Goal: Download file/media

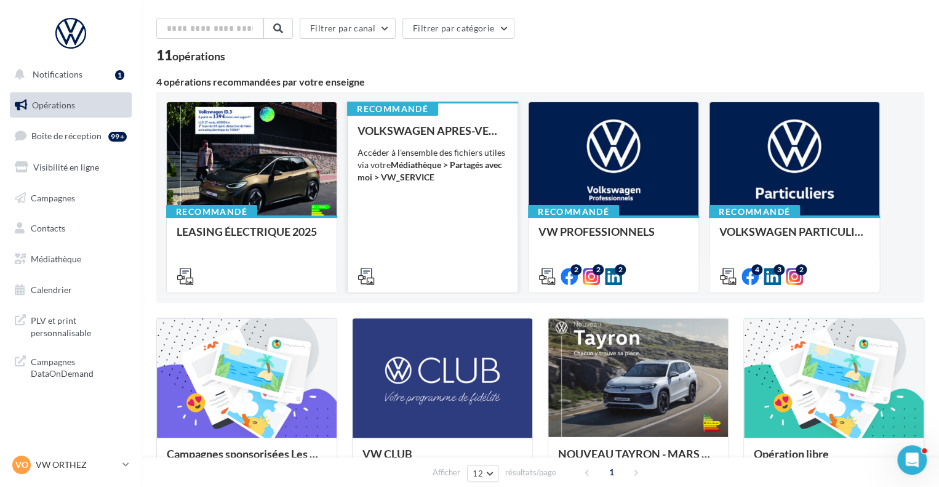
scroll to position [62, 0]
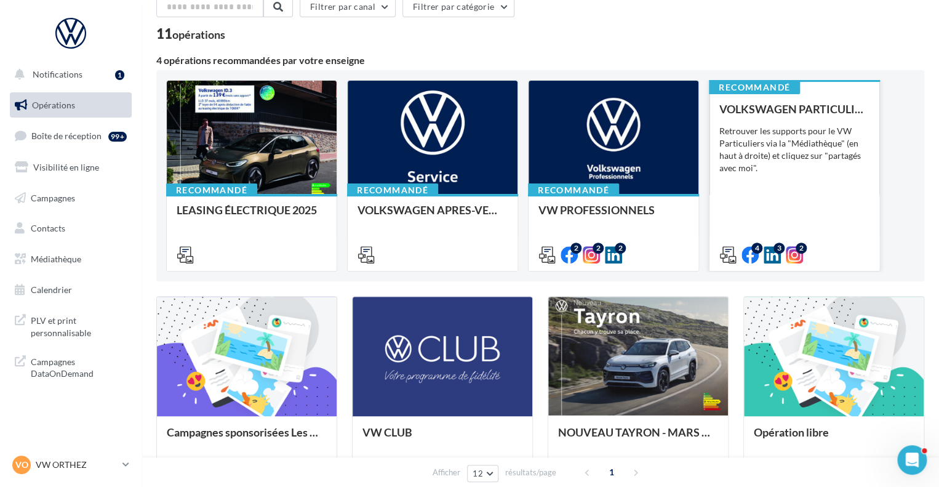
click at [805, 191] on div "VOLKSWAGEN PARTICULIER Retrouver les supports pour le VW Particuliers via la "M…" at bounding box center [795, 181] width 150 height 157
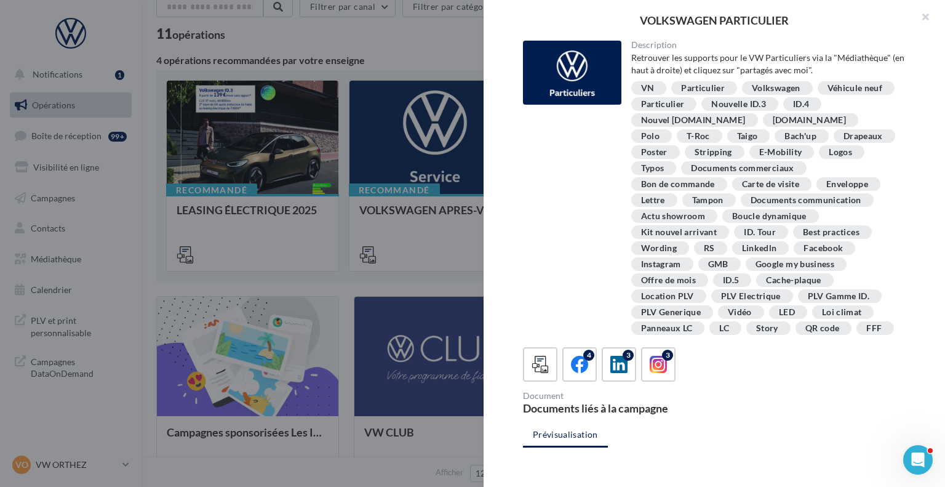
click at [419, 40] on div at bounding box center [472, 243] width 945 height 487
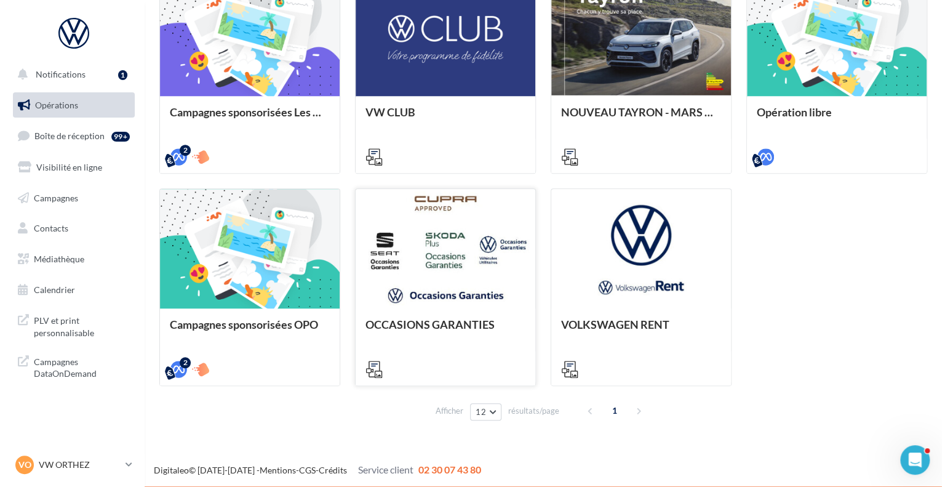
scroll to position [382, 0]
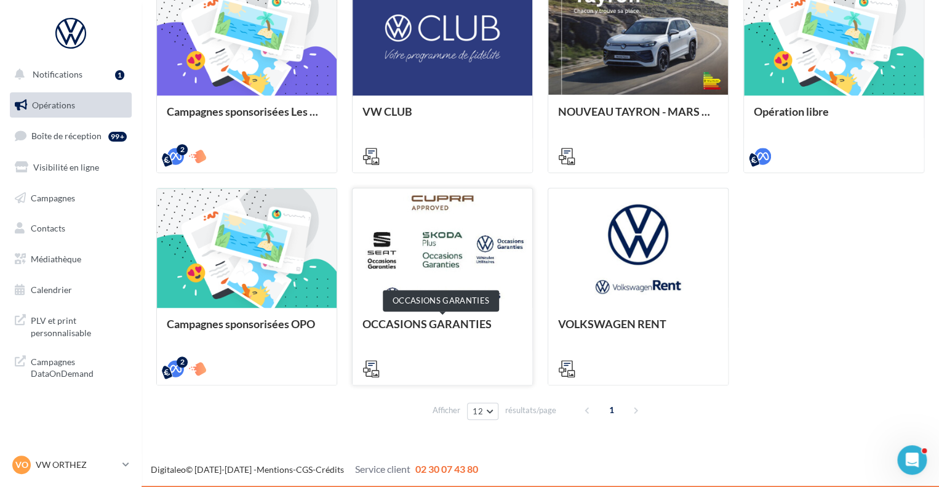
click at [499, 318] on div "OCCASIONS GARANTIES" at bounding box center [443, 330] width 160 height 25
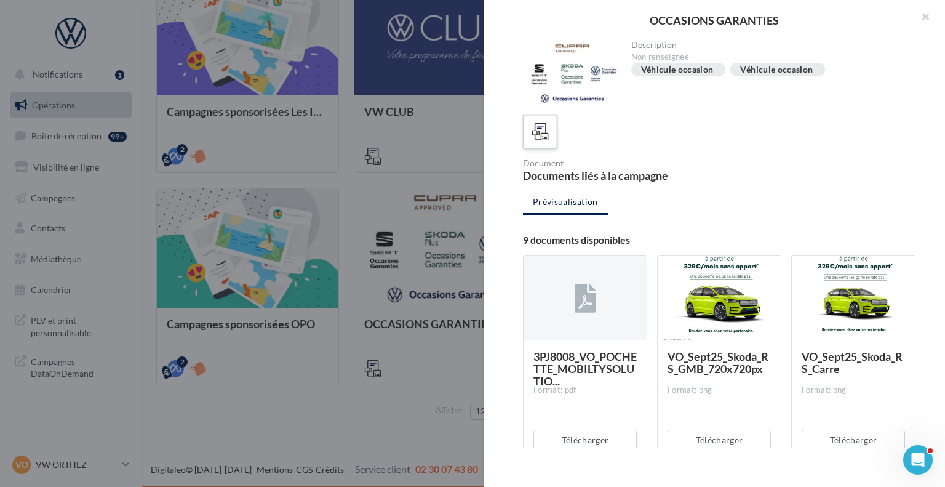
click at [545, 125] on icon at bounding box center [541, 132] width 18 height 18
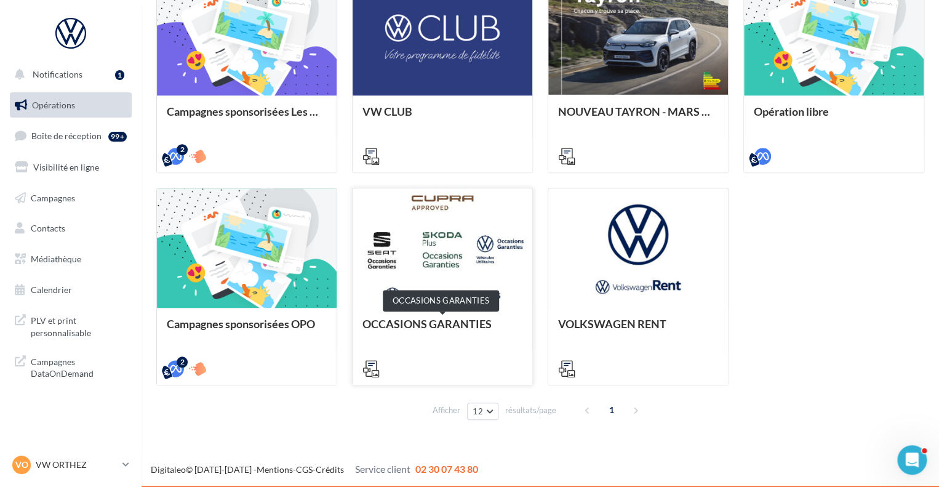
click at [436, 319] on div "OCCASIONS GARANTIES" at bounding box center [443, 330] width 160 height 25
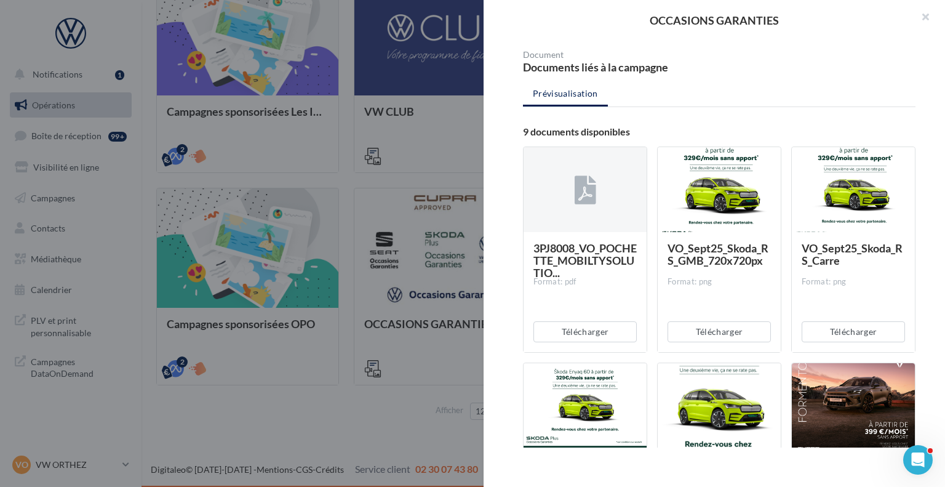
scroll to position [123, 0]
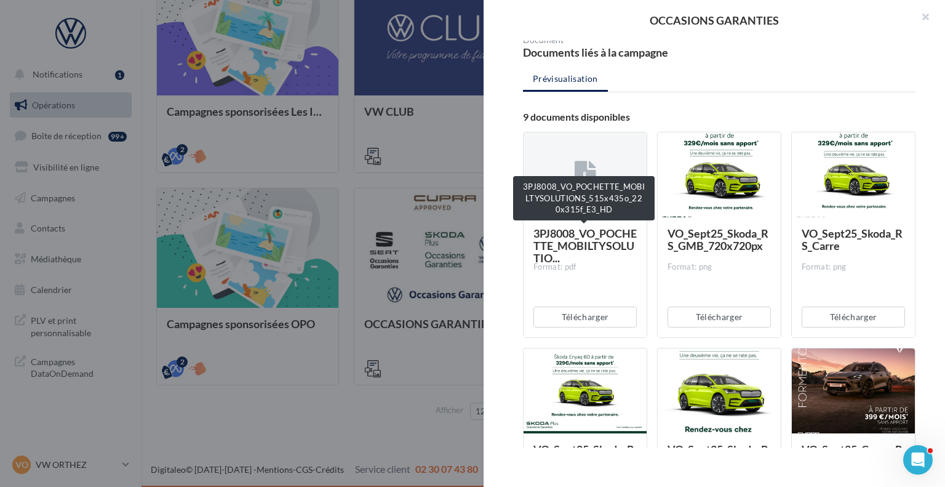
click at [573, 240] on span "3PJ8008_VO_POCHETTE_MOBILTYSOLUTIO..." at bounding box center [585, 246] width 103 height 38
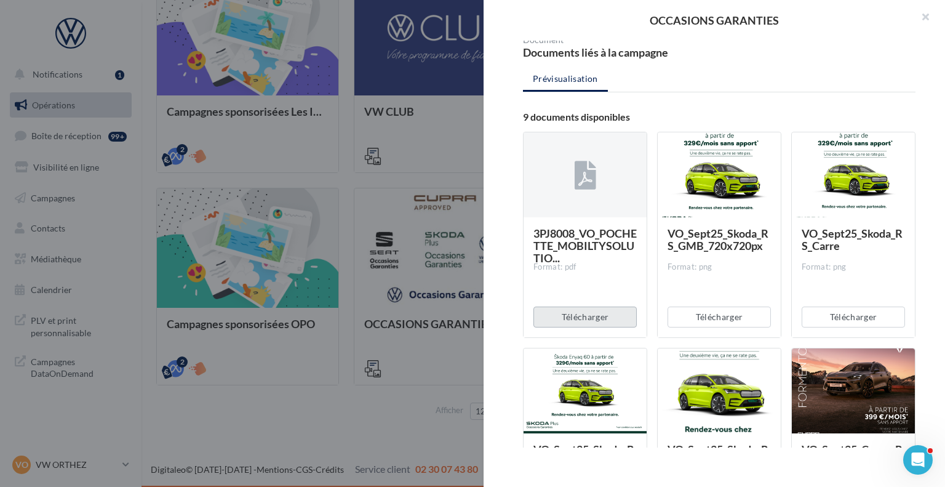
click at [581, 315] on button "Télécharger" at bounding box center [585, 317] width 103 height 21
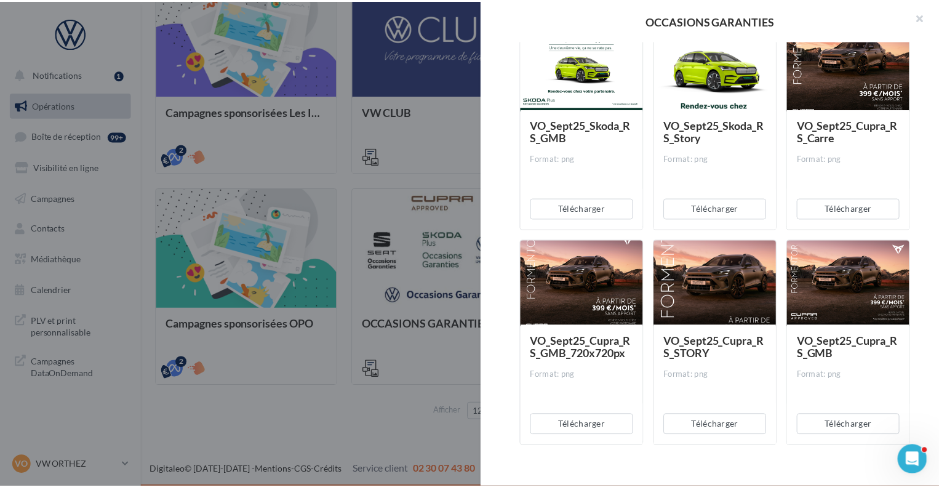
scroll to position [464, 0]
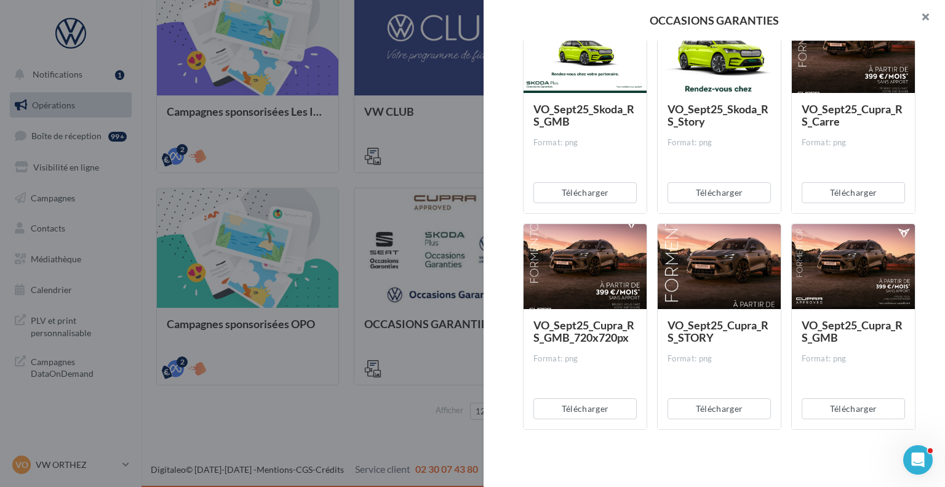
click at [924, 19] on button "button" at bounding box center [920, 18] width 49 height 37
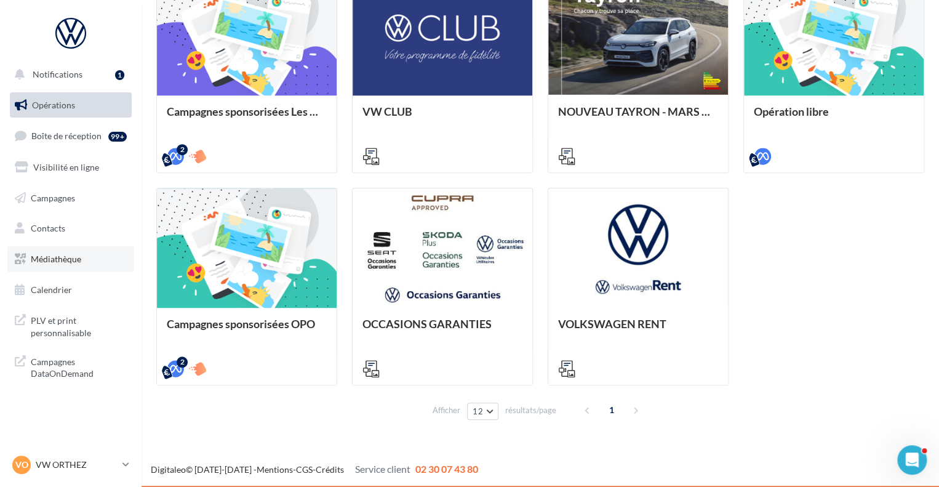
click at [59, 254] on span "Médiathèque" at bounding box center [56, 259] width 50 height 10
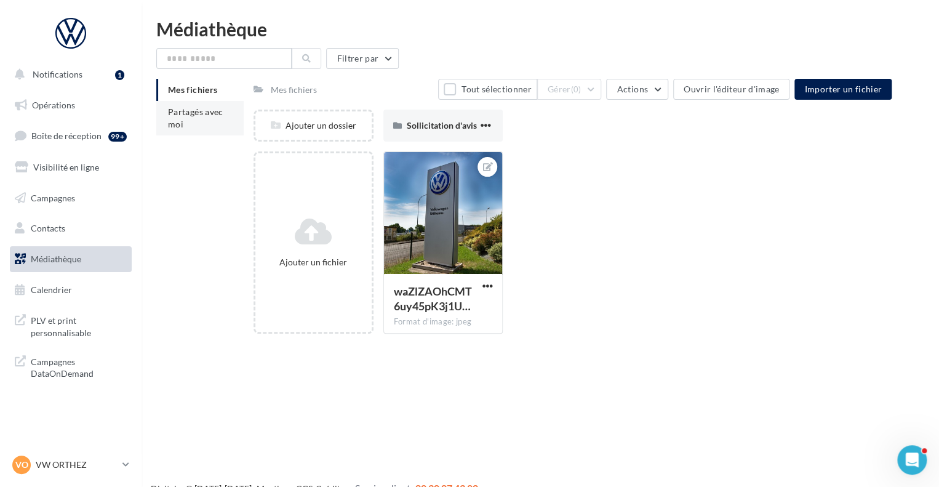
click at [199, 108] on span "Partagés avec moi" at bounding box center [195, 117] width 55 height 23
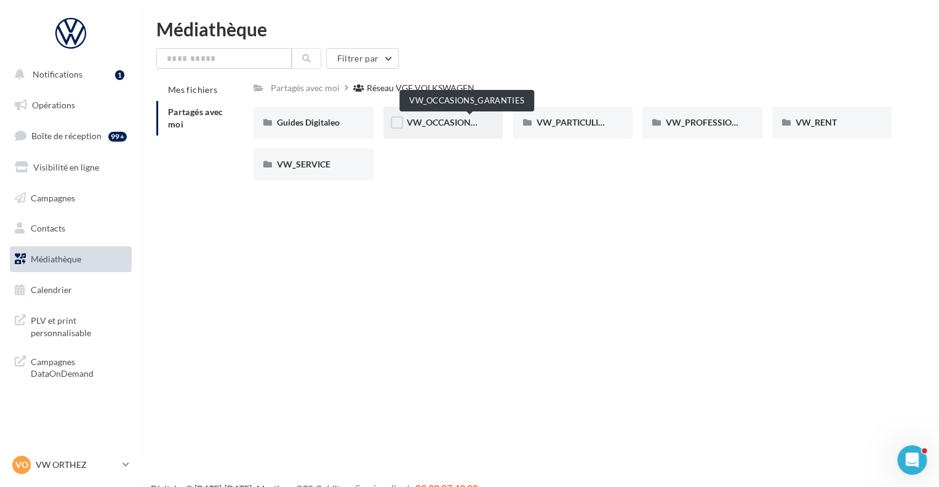
click at [454, 122] on span "VW_OCCASIONS_GARANTIES" at bounding box center [467, 122] width 121 height 10
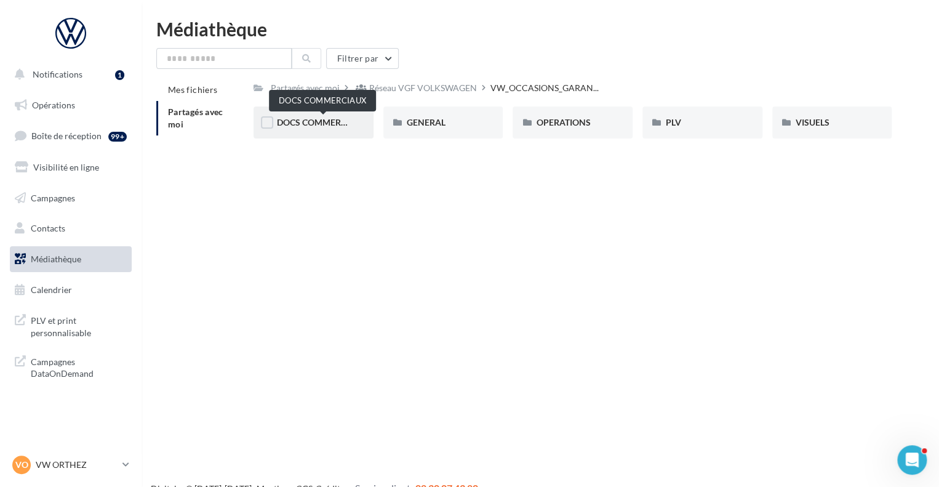
click at [324, 124] on span "DOCS COMMERCIAUX" at bounding box center [322, 122] width 90 height 10
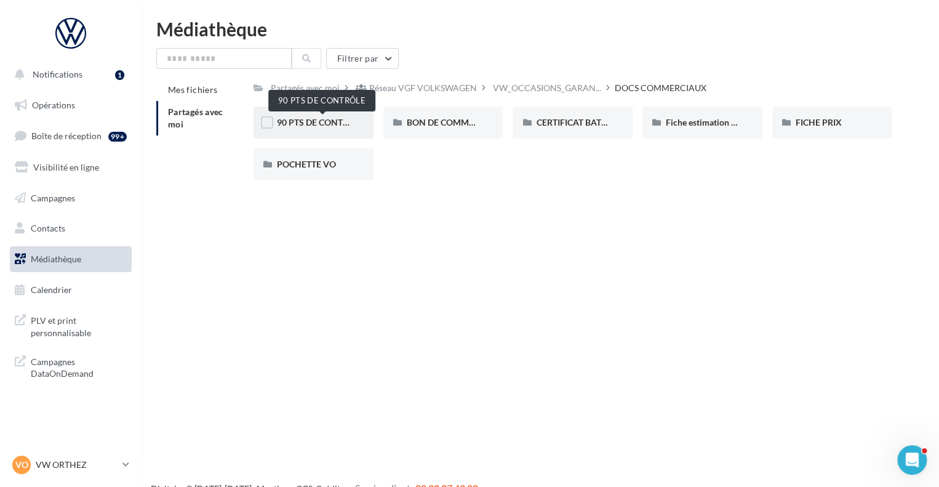
click at [335, 118] on span "90 PTS DE CONTRÔLE" at bounding box center [320, 122] width 87 height 10
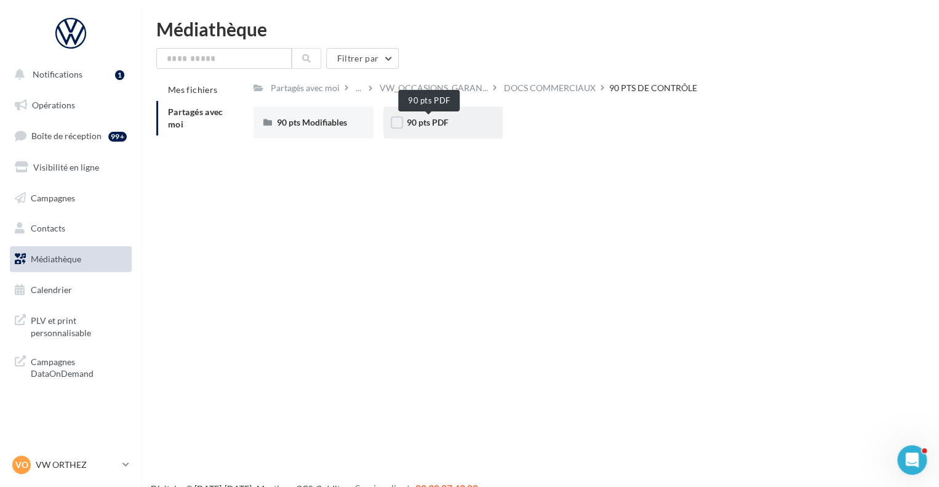
click at [428, 126] on span "90 pts PDF" at bounding box center [428, 122] width 42 height 10
click at [319, 122] on span "90 pts Modifiables" at bounding box center [312, 122] width 70 height 10
click at [445, 116] on div "90 pts PDF" at bounding box center [443, 122] width 73 height 12
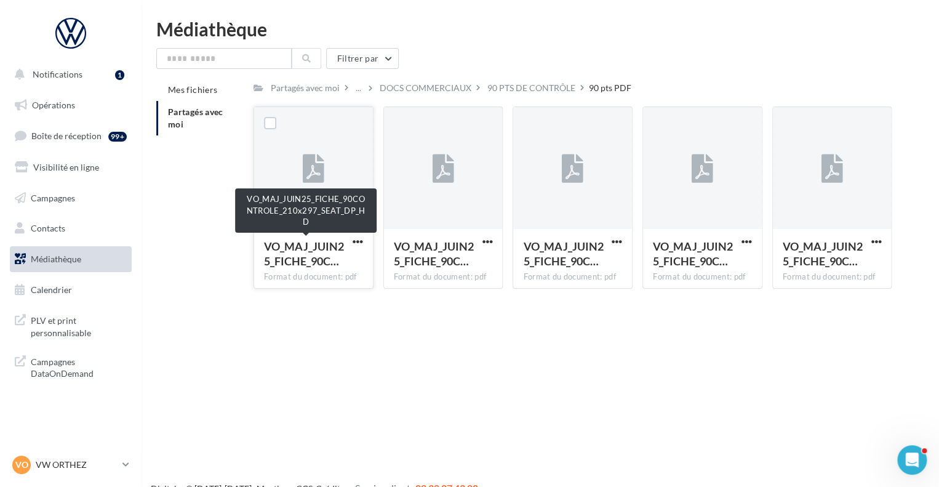
click at [316, 245] on span "VO_MAJ_JUIN25_FICHE_90C…" at bounding box center [304, 253] width 80 height 28
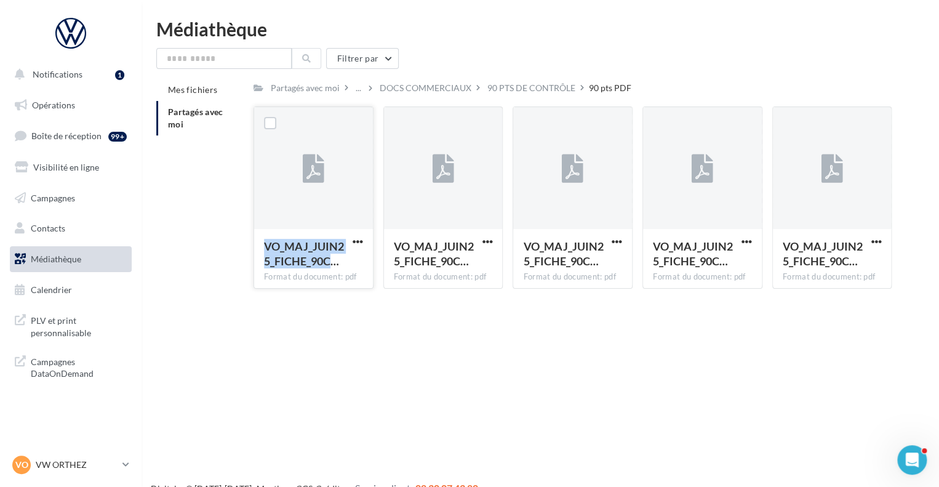
drag, startPoint x: 316, startPoint y: 245, endPoint x: 314, endPoint y: 238, distance: 7.6
click at [316, 248] on span "VO_MAJ_JUIN25_FICHE_90C…" at bounding box center [304, 253] width 80 height 28
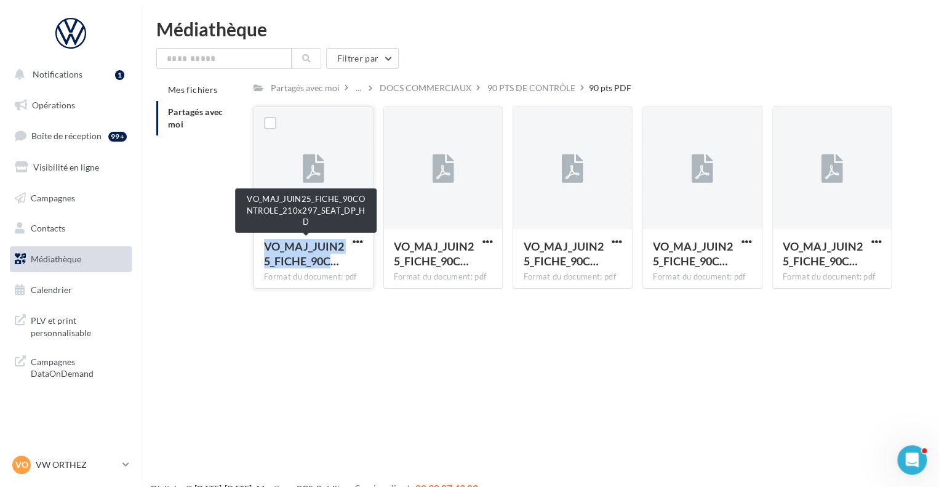
click at [297, 251] on span "VO_MAJ_JUIN25_FICHE_90C…" at bounding box center [304, 253] width 80 height 28
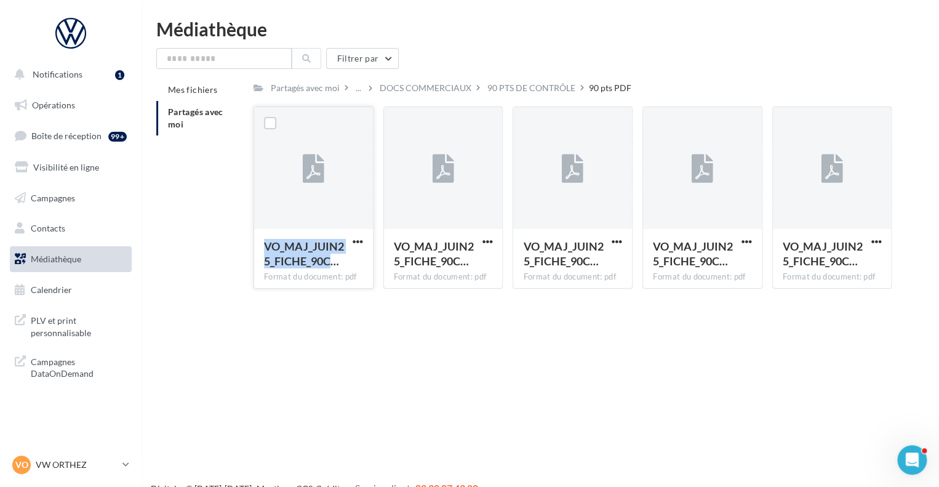
click at [297, 250] on span "VO_MAJ_JUIN25_FICHE_90C…" at bounding box center [304, 253] width 80 height 28
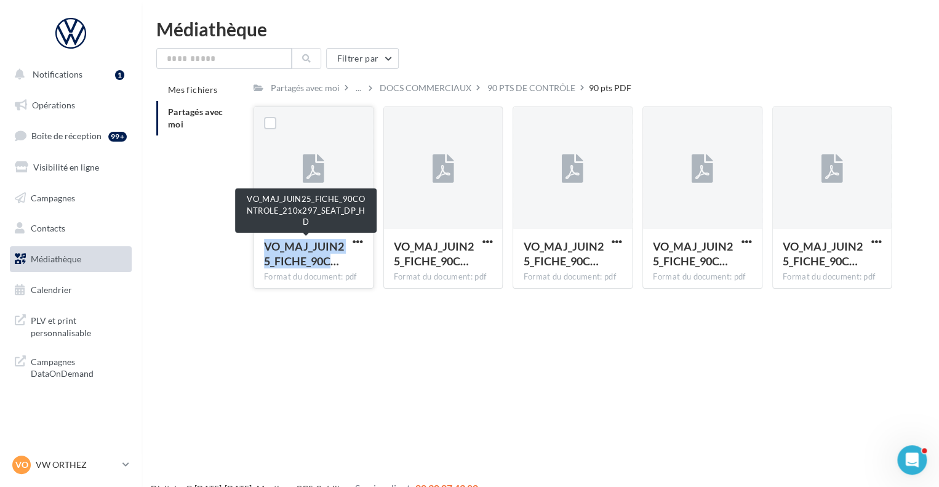
click at [310, 257] on span "VO_MAJ_JUIN25_FICHE_90C…" at bounding box center [304, 253] width 80 height 28
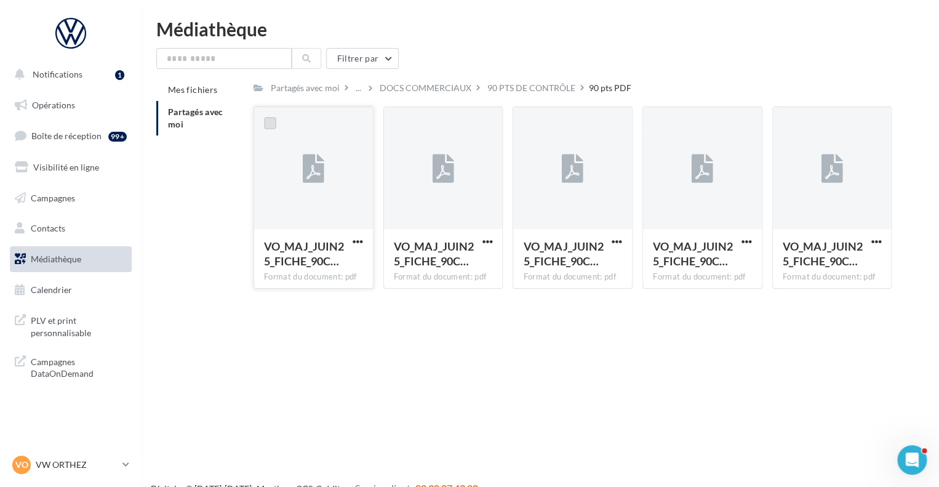
click at [268, 120] on label at bounding box center [270, 123] width 12 height 12
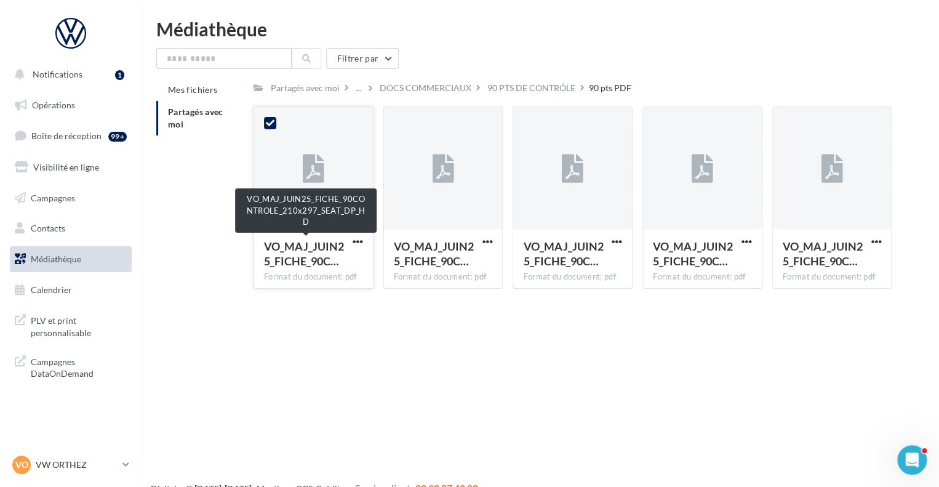
click at [303, 254] on span "VO_MAJ_JUIN25_FICHE_90C…" at bounding box center [304, 253] width 80 height 28
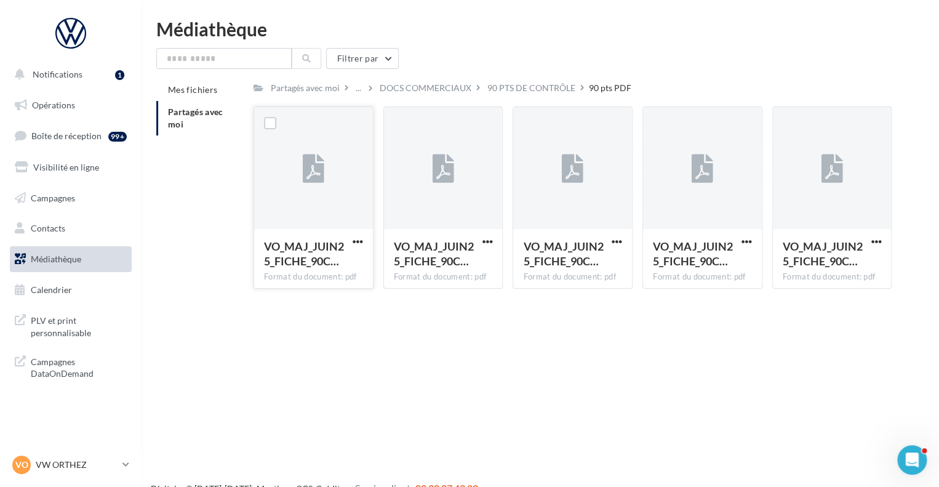
click at [278, 128] on div at bounding box center [270, 123] width 32 height 32
click at [274, 118] on label at bounding box center [270, 123] width 12 height 12
click at [332, 171] on div at bounding box center [313, 168] width 119 height 123
click at [262, 118] on div at bounding box center [270, 123] width 32 height 32
click at [270, 118] on label at bounding box center [270, 123] width 12 height 12
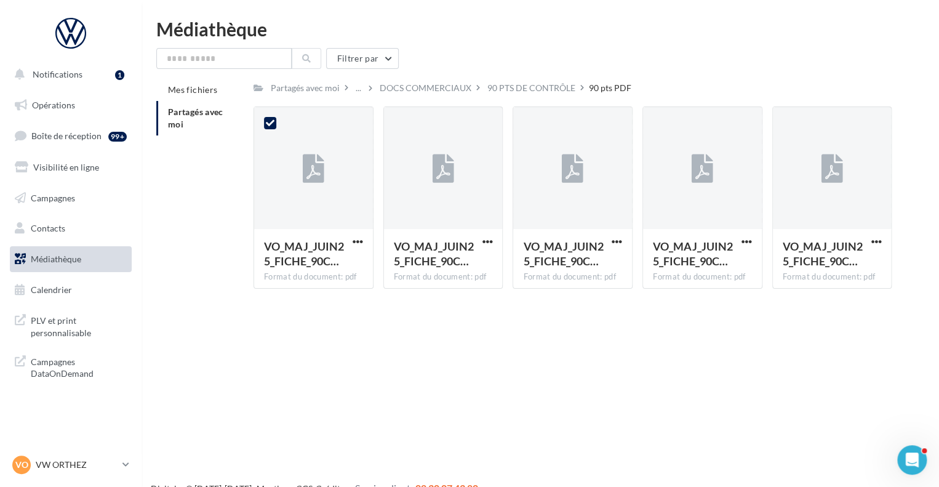
scroll to position [20, 0]
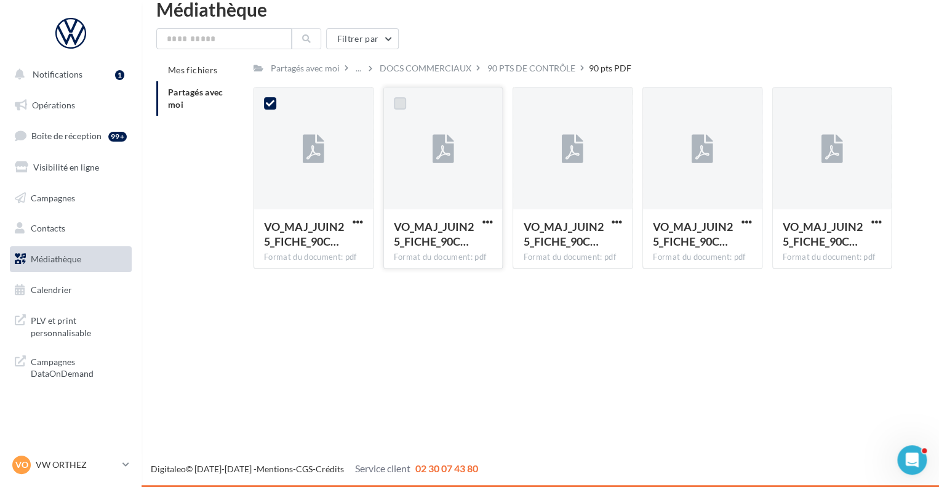
click at [401, 97] on label at bounding box center [400, 103] width 12 height 12
click at [538, 99] on div at bounding box center [529, 103] width 32 height 32
click at [528, 106] on label at bounding box center [529, 103] width 12 height 12
click at [658, 97] on div at bounding box center [659, 103] width 32 height 32
click at [659, 111] on div at bounding box center [659, 104] width 12 height 15
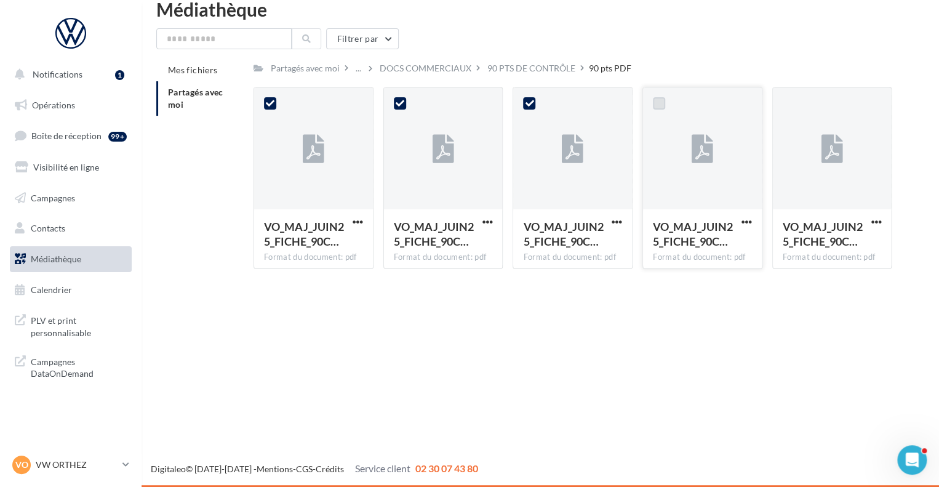
click at [665, 103] on label at bounding box center [659, 103] width 12 height 12
click at [791, 99] on label at bounding box center [789, 103] width 12 height 12
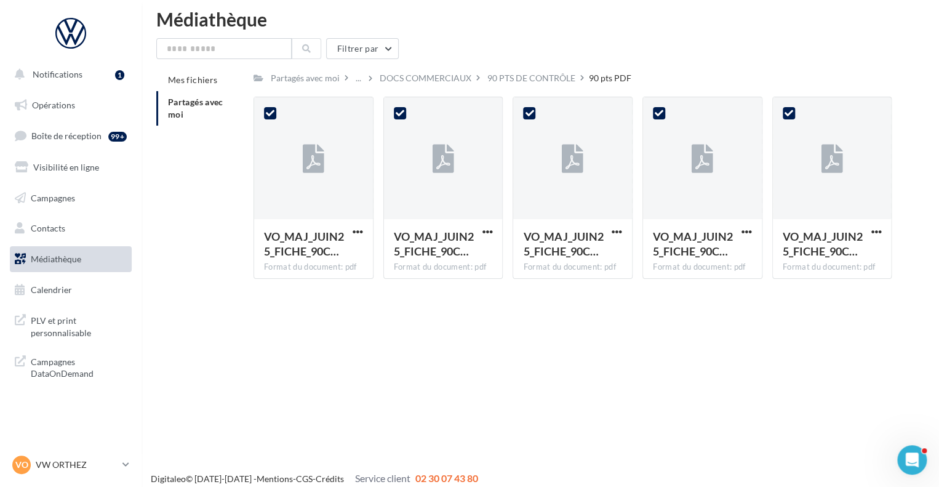
scroll to position [0, 0]
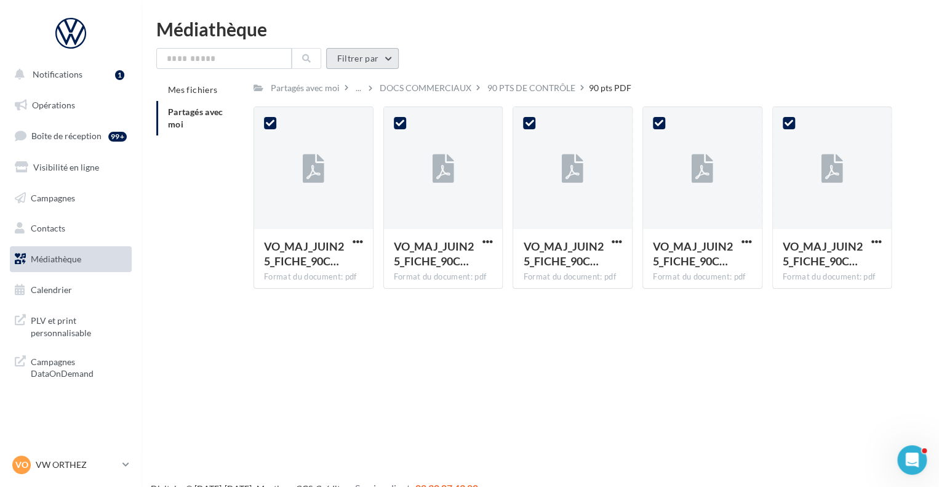
click at [383, 55] on button "Filtrer par" at bounding box center [362, 58] width 73 height 21
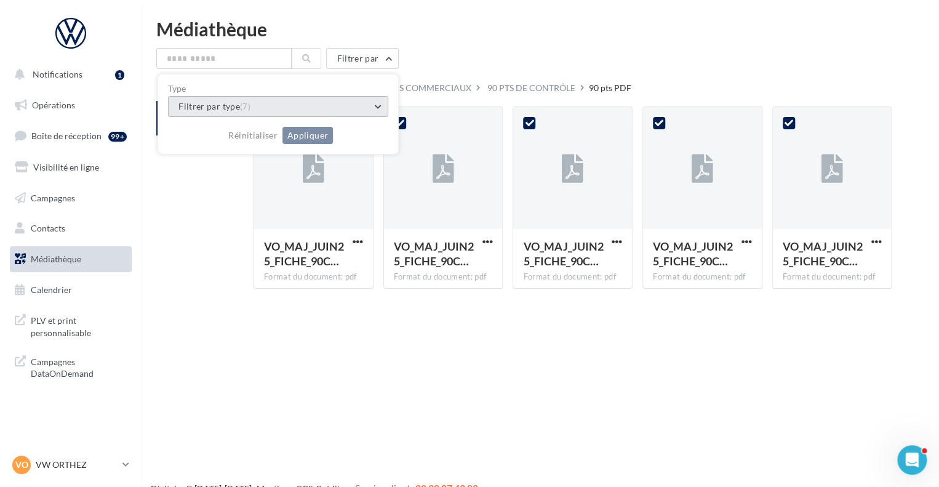
click at [374, 105] on button "Filtrer par type (7)" at bounding box center [278, 106] width 220 height 21
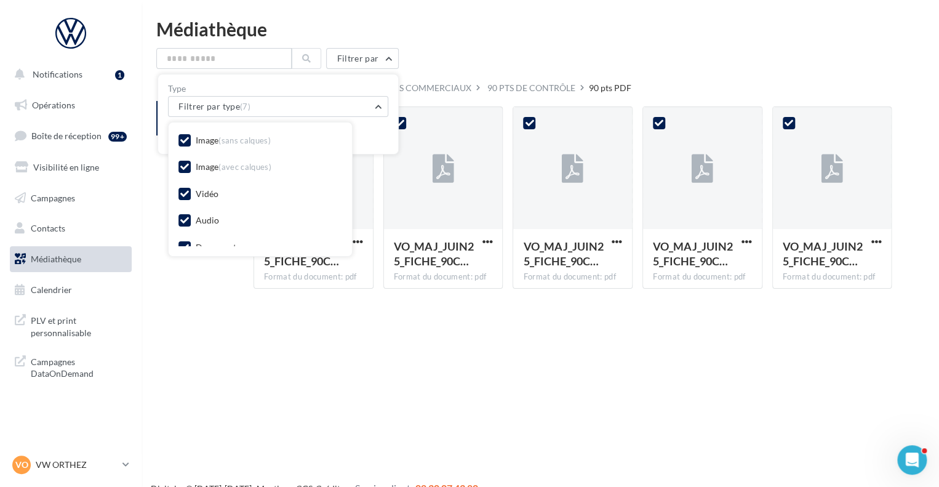
click at [488, 58] on div "Filtrer par Type Filtrer par type (7) Image (sans calques) Image (avec calques)…" at bounding box center [540, 58] width 768 height 21
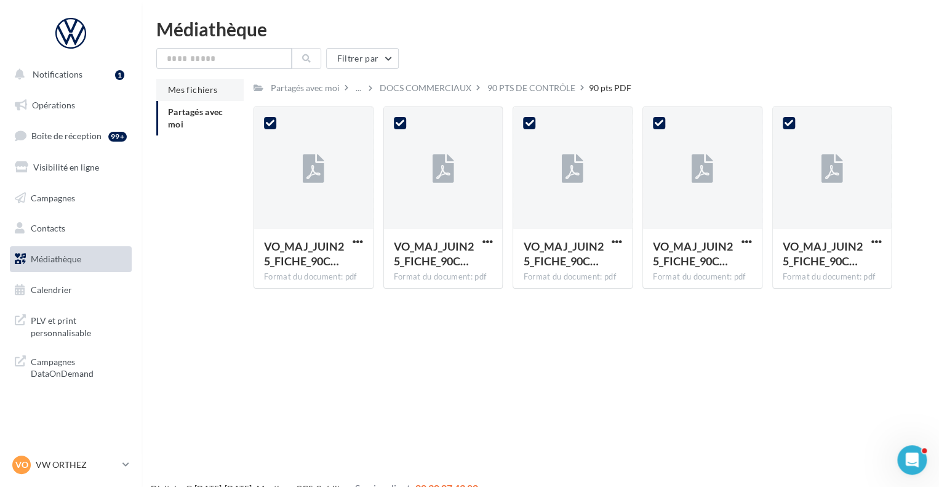
click at [179, 92] on span "Mes fichiers" at bounding box center [192, 89] width 49 height 10
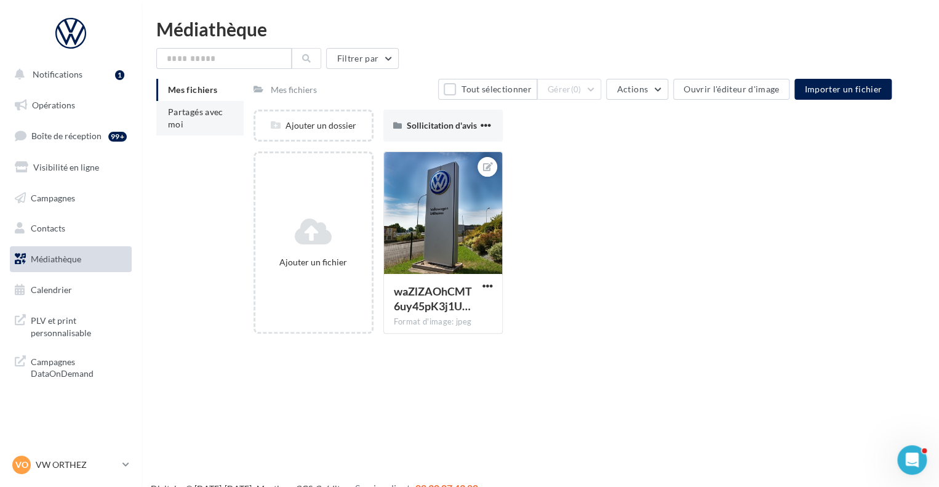
click at [185, 108] on span "Partagés avec moi" at bounding box center [195, 117] width 55 height 23
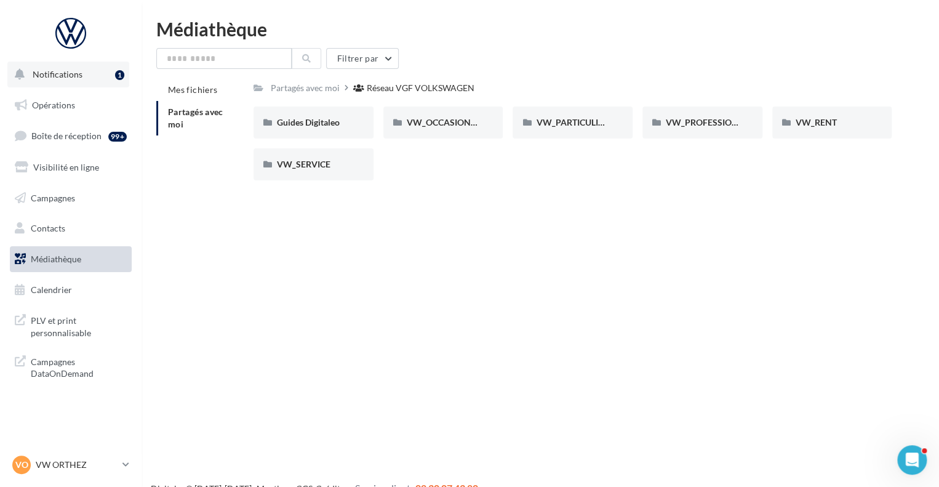
click at [82, 68] on button "Notifications 1" at bounding box center [68, 75] width 122 height 26
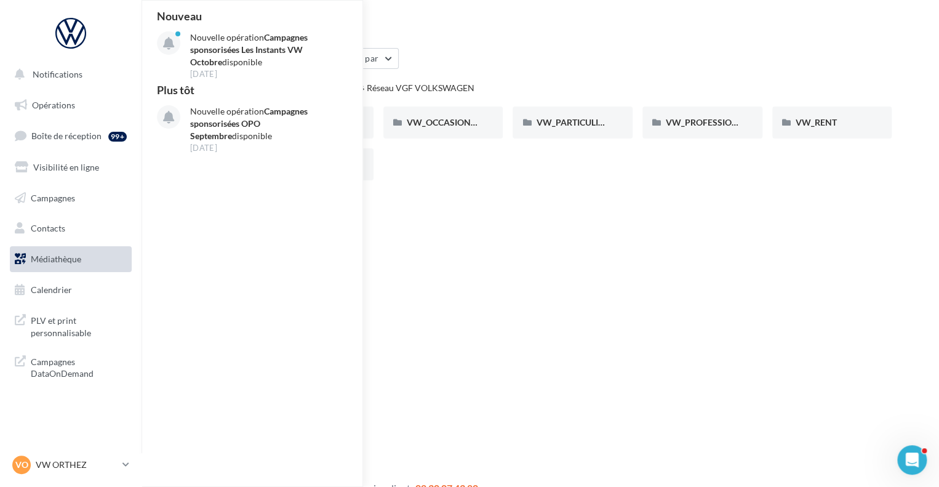
click at [582, 271] on div "Notifications Nouveau Nouvelle opération Campagnes sponsorisées Les Instants VW…" at bounding box center [469, 263] width 939 height 487
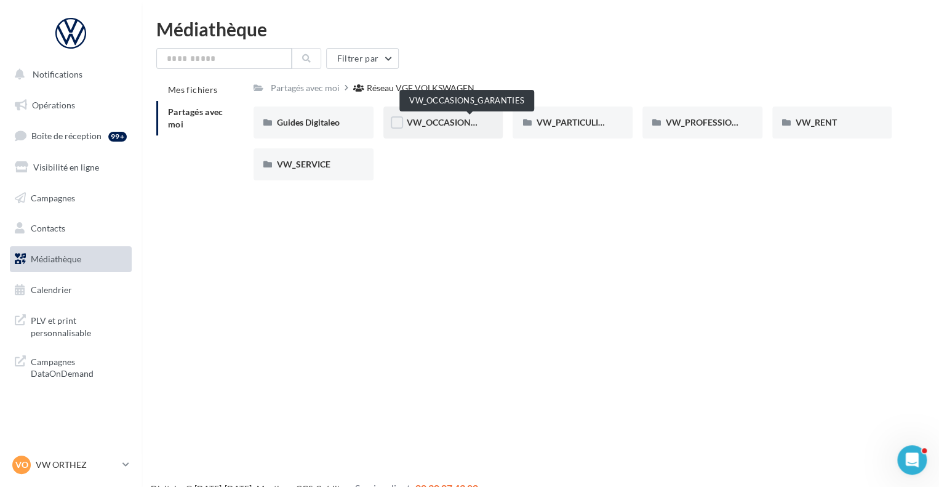
click at [446, 122] on span "VW_OCCASIONS_GARANTIES" at bounding box center [467, 122] width 121 height 10
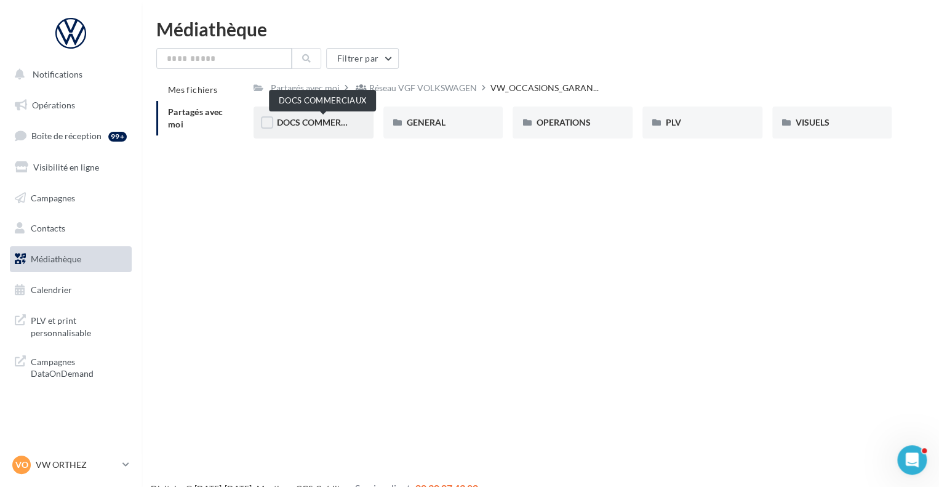
click at [327, 124] on span "DOCS COMMERCIAUX" at bounding box center [322, 122] width 90 height 10
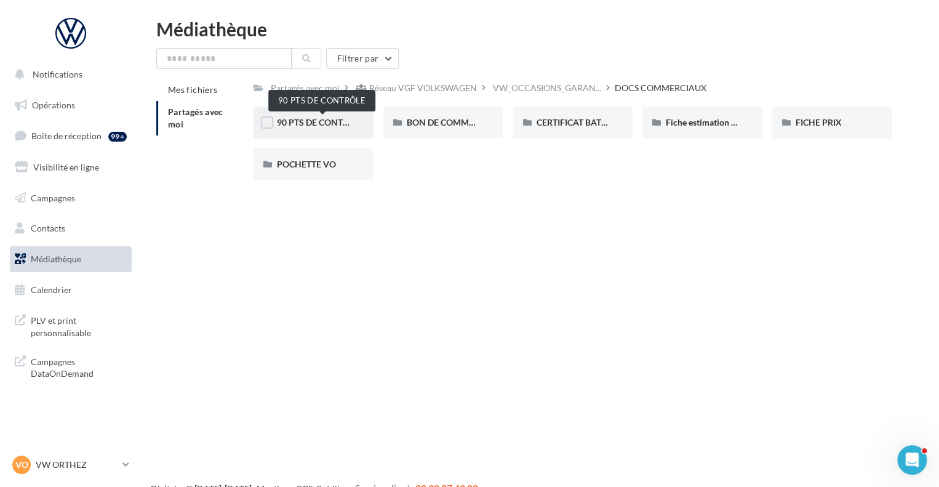
click at [318, 120] on span "90 PTS DE CONTRÔLE" at bounding box center [320, 122] width 87 height 10
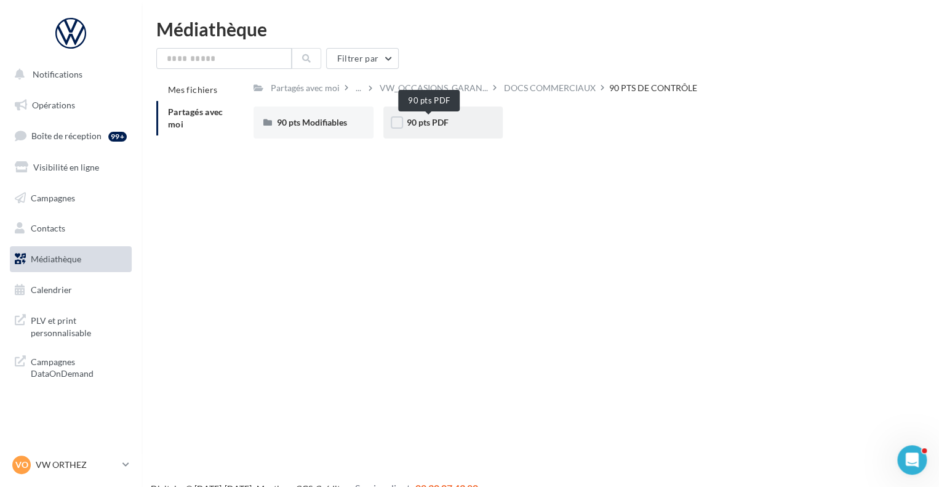
click at [430, 122] on span "90 pts PDF" at bounding box center [428, 122] width 42 height 10
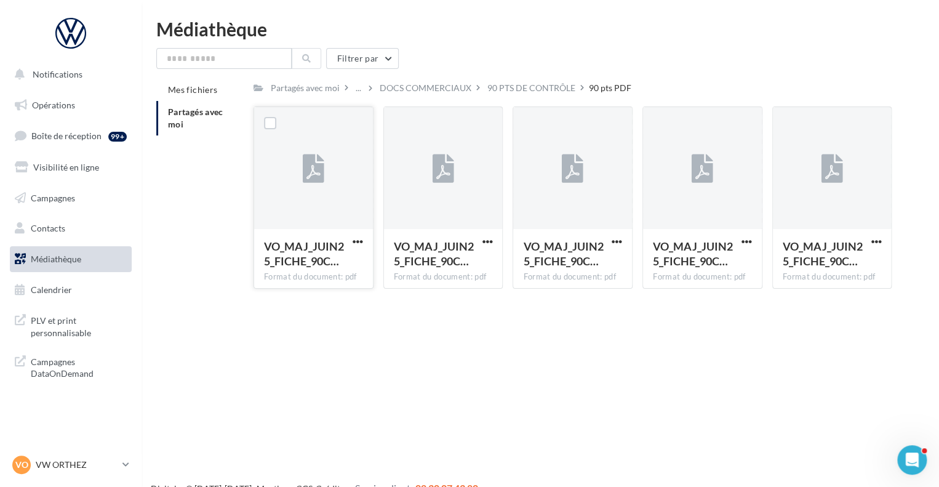
click at [323, 163] on icon at bounding box center [314, 169] width 22 height 28
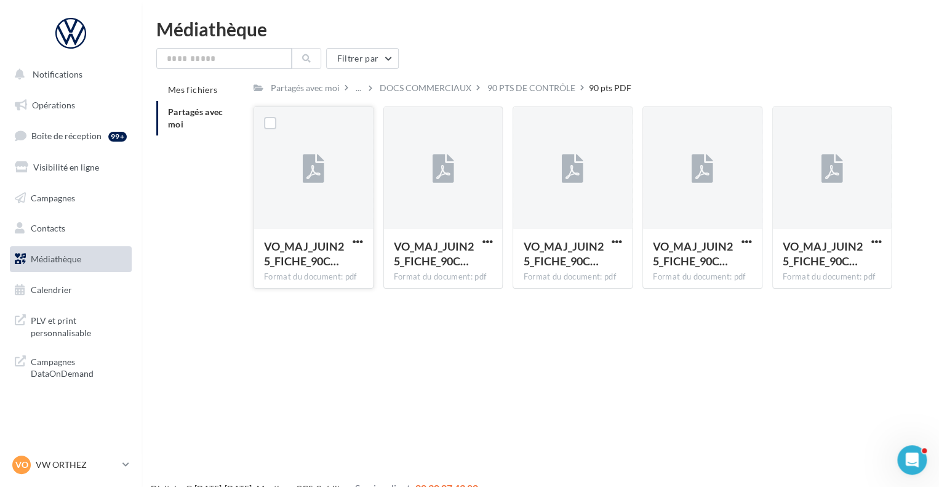
click at [316, 273] on div "Format du document: pdf" at bounding box center [313, 276] width 99 height 11
click at [608, 86] on div "90 pts PDF" at bounding box center [610, 88] width 42 height 12
click at [555, 81] on div "90 PTS DE CONTRÔLE" at bounding box center [531, 88] width 93 height 18
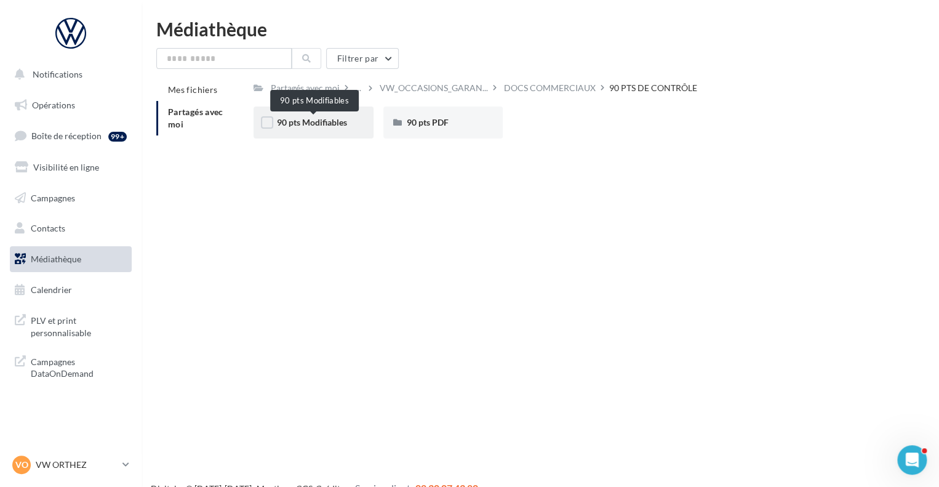
click at [328, 121] on span "90 pts Modifiables" at bounding box center [312, 122] width 70 height 10
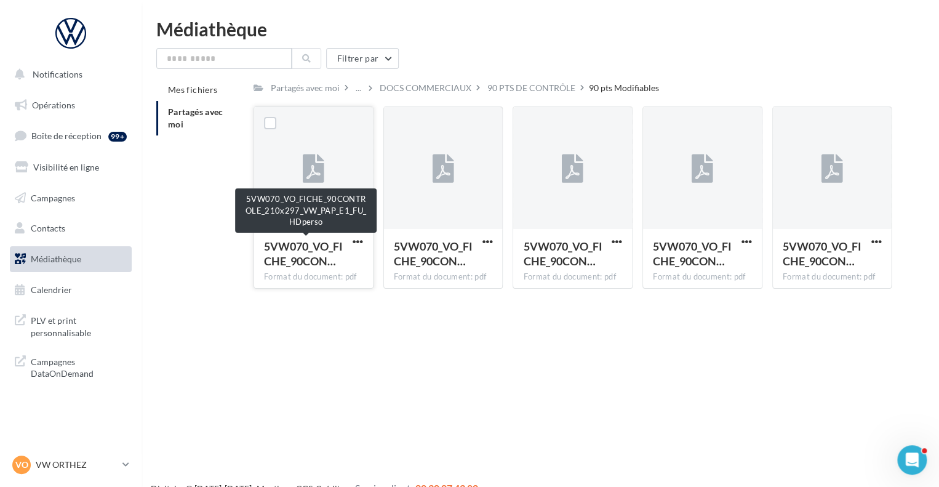
click at [313, 247] on span "5VW070_VO_FICHE_90CON…" at bounding box center [303, 253] width 79 height 28
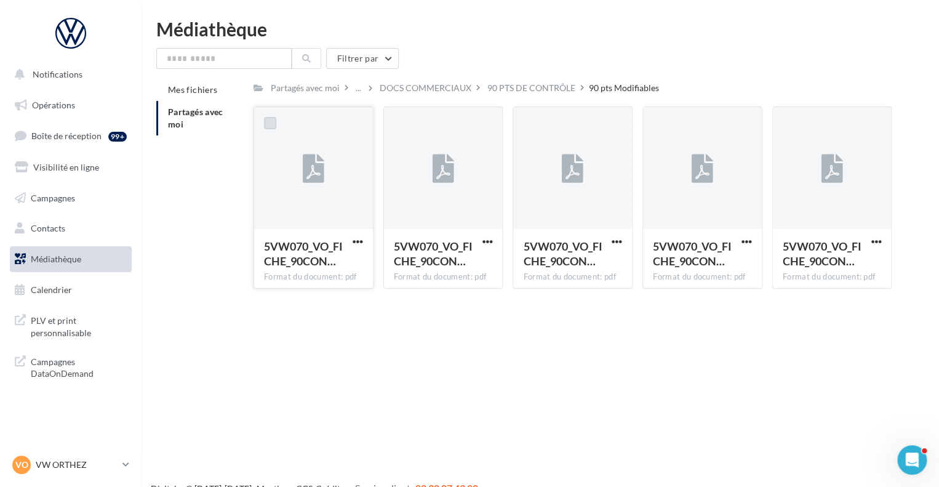
click at [272, 119] on label at bounding box center [270, 123] width 12 height 12
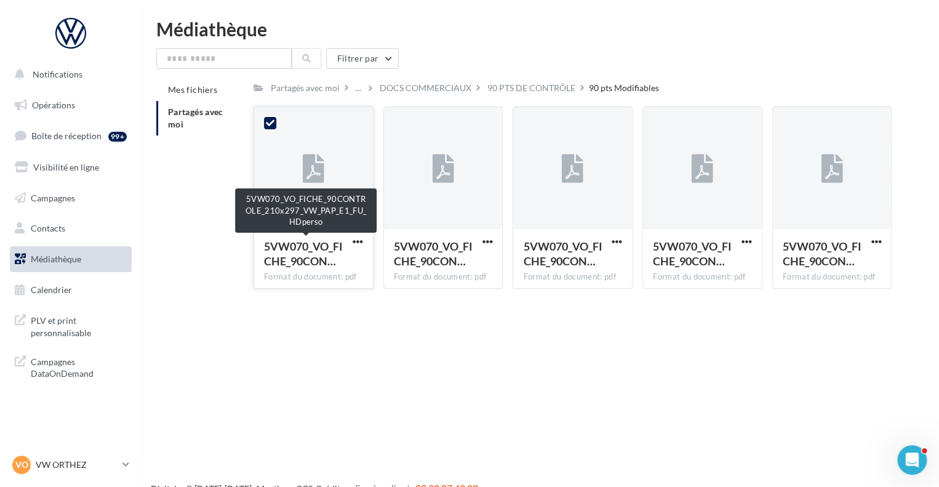
click at [320, 254] on span "5VW070_VO_FICHE_90CON…" at bounding box center [303, 253] width 79 height 28
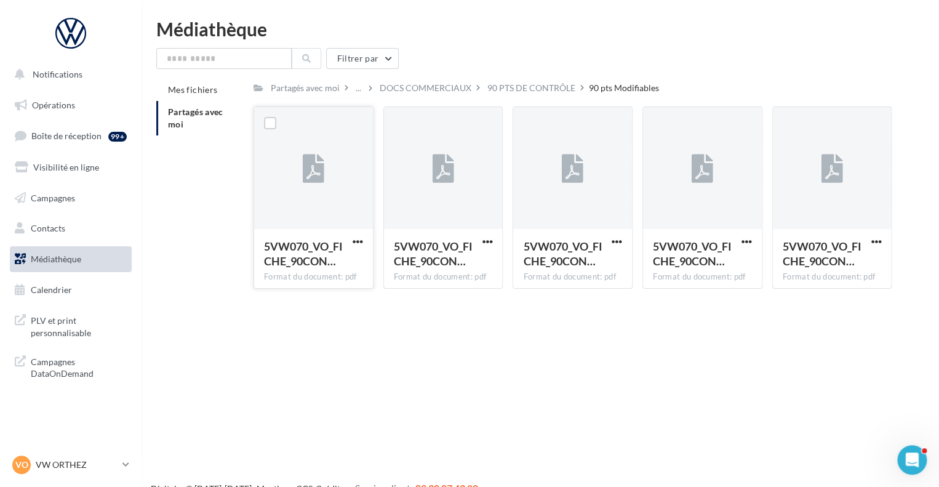
click at [278, 122] on div at bounding box center [270, 123] width 32 height 32
click at [270, 127] on label at bounding box center [270, 123] width 12 height 12
drag, startPoint x: 287, startPoint y: 248, endPoint x: 255, endPoint y: 388, distance: 143.9
click at [255, 388] on div "Notifications Opérations Boîte de réception 99+ Visibilité en ligne Campagnes C…" at bounding box center [469, 263] width 939 height 487
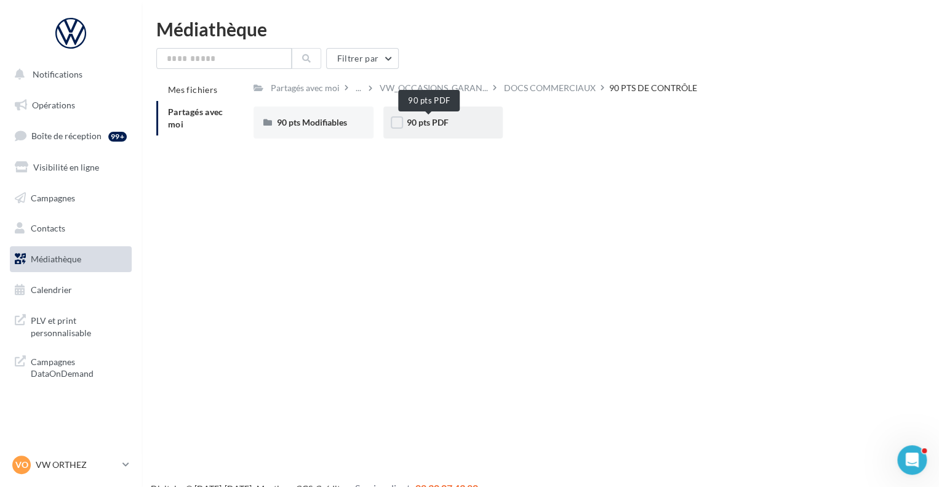
click at [428, 123] on span "90 pts PDF" at bounding box center [428, 122] width 42 height 10
click at [430, 124] on span "90 pts PDF" at bounding box center [428, 122] width 42 height 10
click at [444, 120] on span "90 pts PDF" at bounding box center [428, 122] width 42 height 10
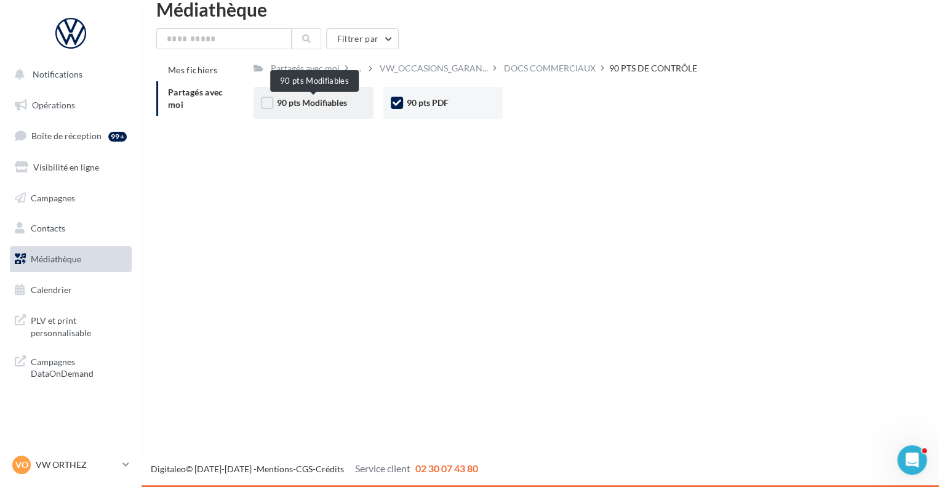
click at [315, 102] on span "90 pts Modifiables" at bounding box center [312, 102] width 70 height 10
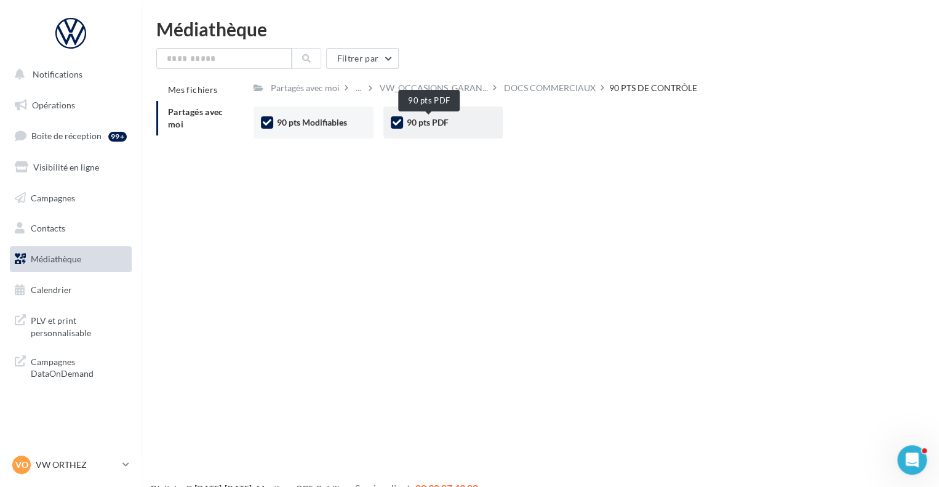
click at [423, 120] on span "90 pts PDF" at bounding box center [428, 122] width 42 height 10
click at [269, 120] on icon at bounding box center [267, 122] width 9 height 9
click at [303, 126] on span "90 pts Modifiables" at bounding box center [312, 122] width 70 height 10
click at [303, 125] on span "90 pts Modifiables" at bounding box center [312, 122] width 70 height 10
click at [197, 115] on span "Partagés avec moi" at bounding box center [195, 117] width 55 height 23
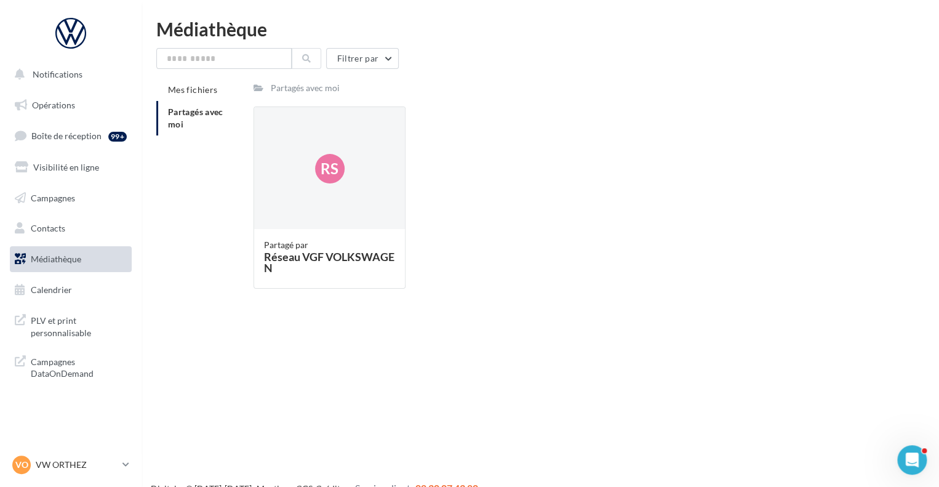
click at [191, 112] on span "Partagés avec moi" at bounding box center [195, 117] width 55 height 23
click at [198, 95] on li "Mes fichiers" at bounding box center [199, 90] width 87 height 22
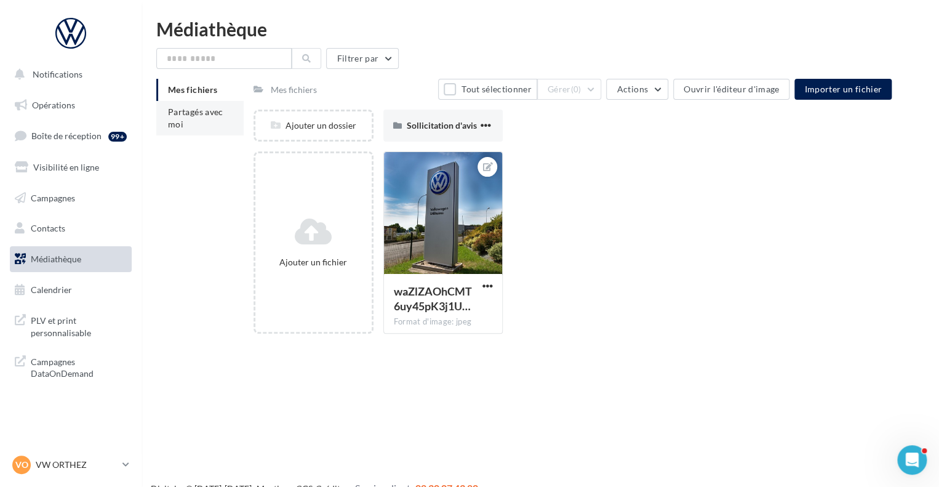
click at [227, 113] on li "Partagés avec moi" at bounding box center [199, 118] width 87 height 34
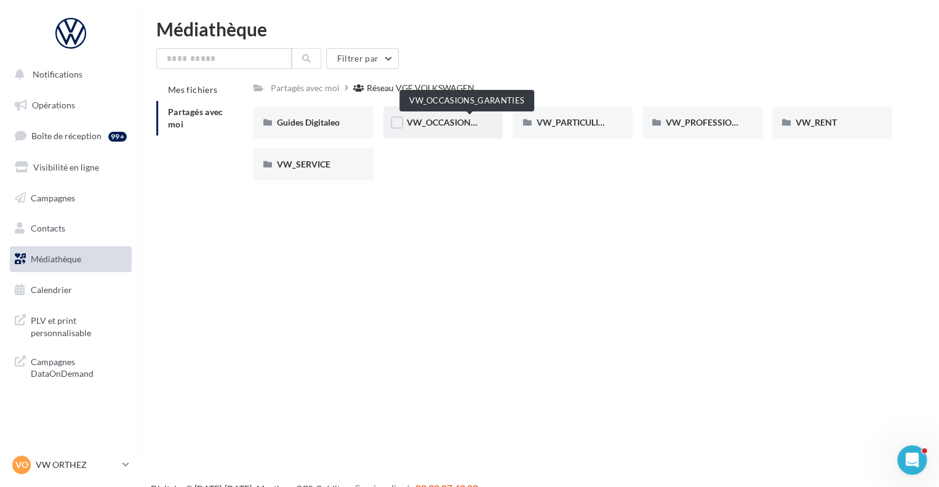
click at [438, 122] on span "VW_OCCASIONS_GARANTIES" at bounding box center [467, 122] width 121 height 10
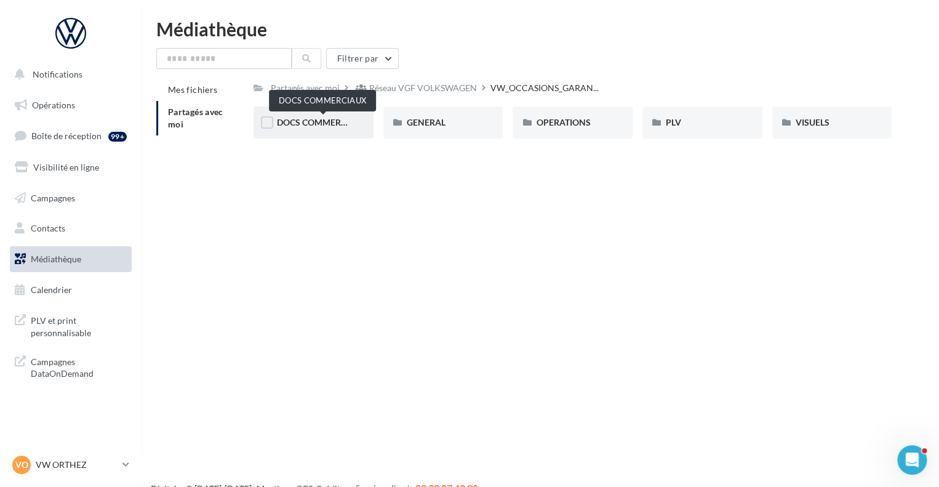
click at [331, 124] on span "DOCS COMMERCIAUX" at bounding box center [322, 122] width 90 height 10
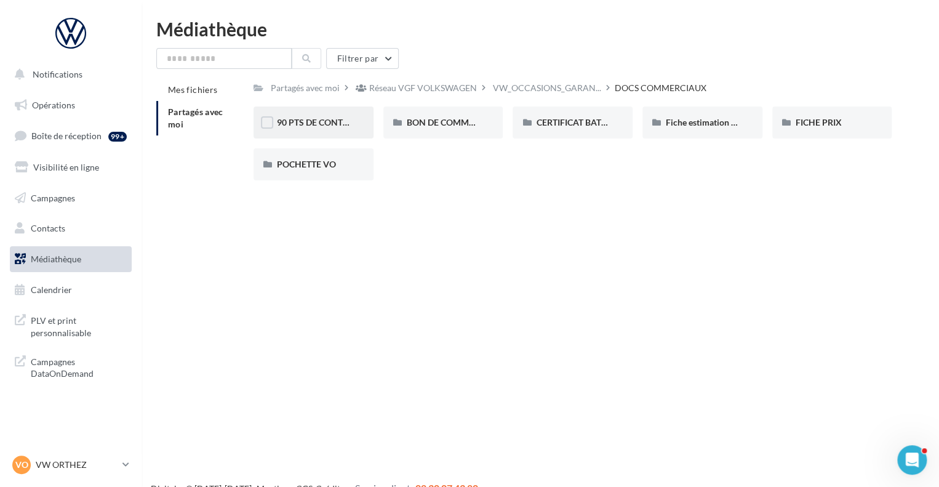
click at [331, 129] on div "90 PTS DE CONTRÔLE" at bounding box center [314, 122] width 120 height 32
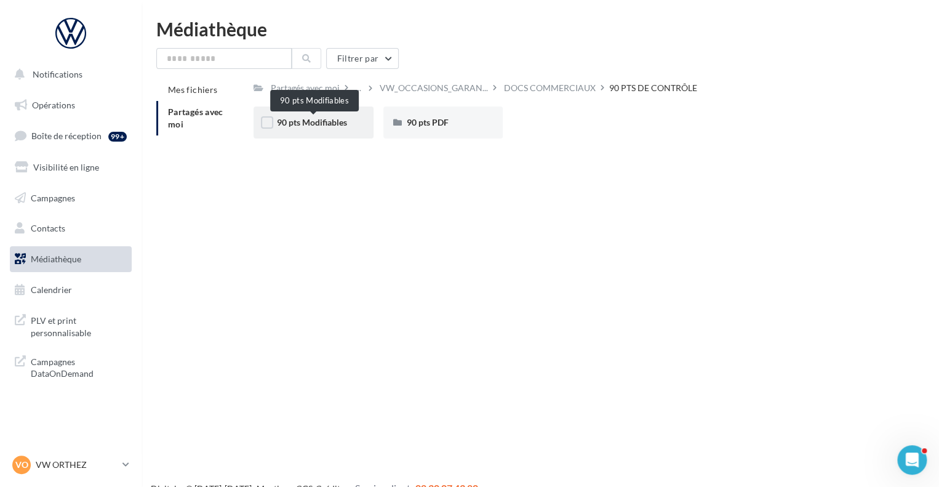
click at [329, 118] on span "90 pts Modifiables" at bounding box center [312, 122] width 70 height 10
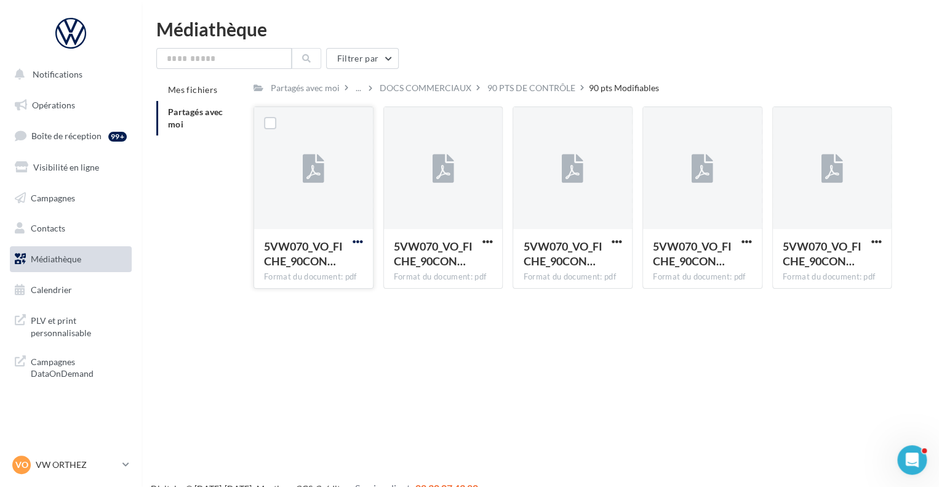
click at [356, 242] on span "button" at bounding box center [358, 241] width 10 height 10
click at [291, 268] on button "Télécharger" at bounding box center [304, 266] width 123 height 32
click at [490, 243] on span "button" at bounding box center [487, 241] width 10 height 10
click at [458, 263] on button "Télécharger" at bounding box center [433, 266] width 123 height 32
click at [617, 241] on span "button" at bounding box center [617, 241] width 10 height 10
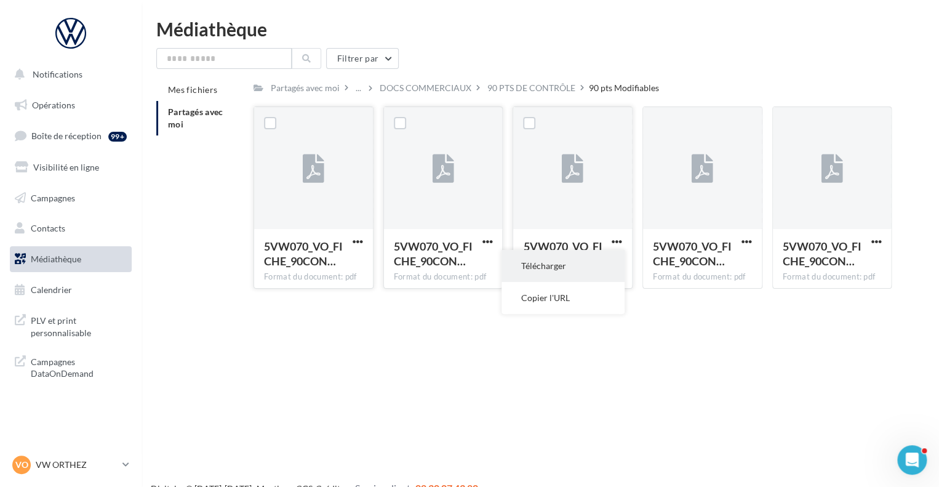
click at [544, 261] on button "Télécharger" at bounding box center [563, 266] width 123 height 32
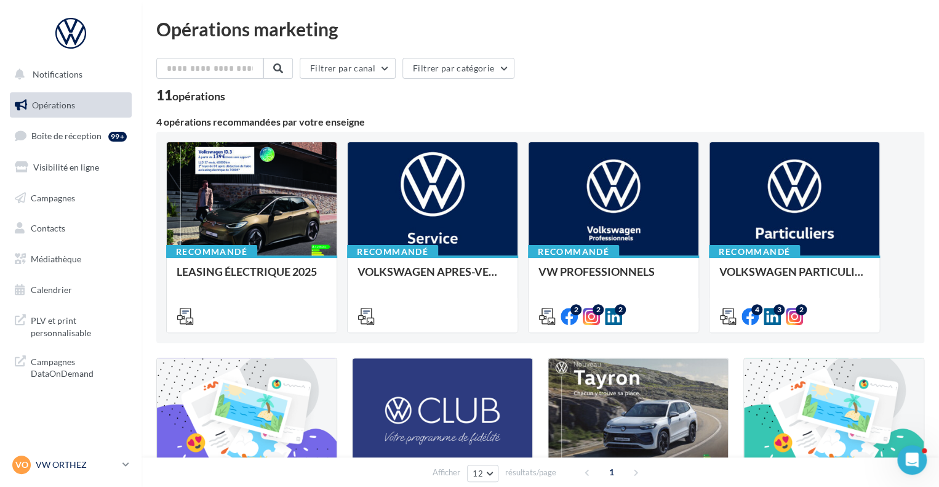
click at [81, 459] on p "VW ORTHEZ" at bounding box center [77, 465] width 82 height 12
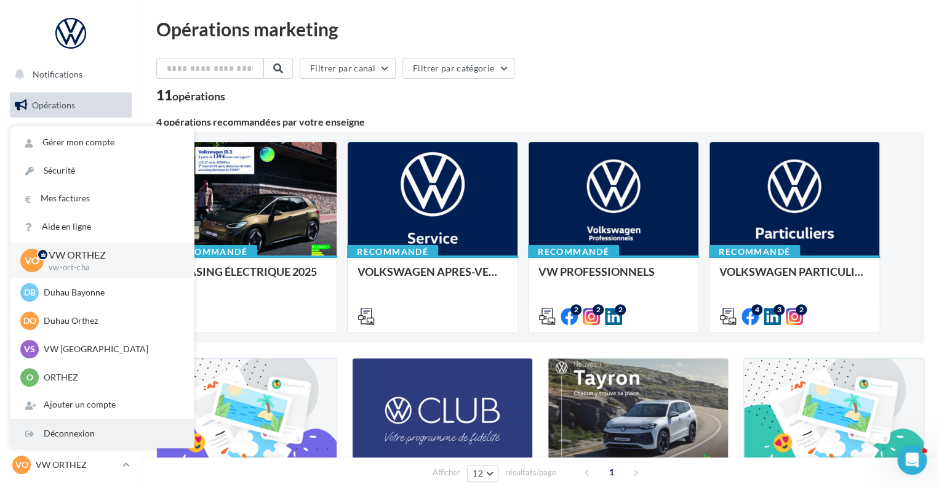
click at [89, 432] on div "Déconnexion" at bounding box center [101, 434] width 183 height 28
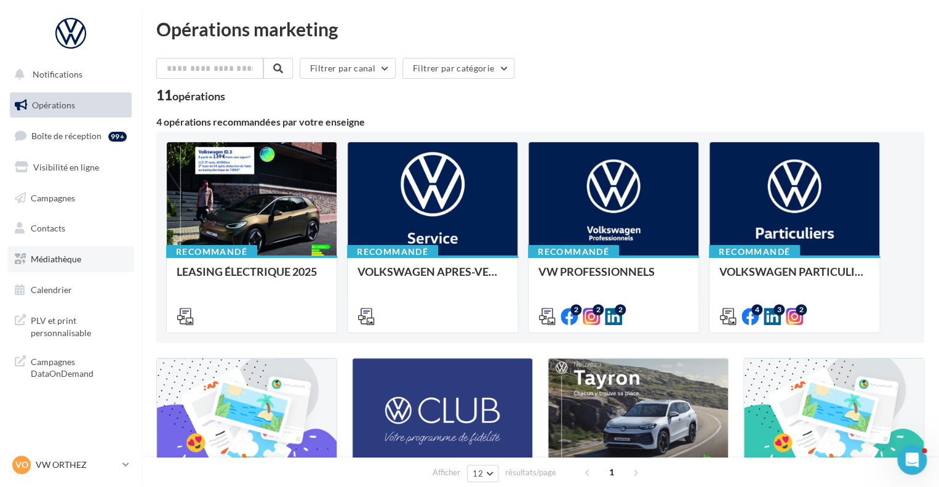
click at [51, 255] on span "Médiathèque" at bounding box center [56, 259] width 50 height 10
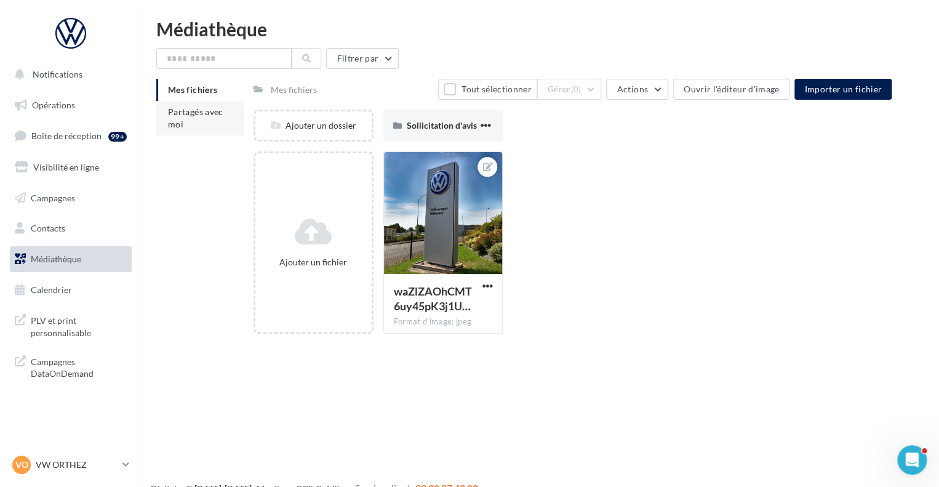
click at [212, 112] on span "Partagés avec moi" at bounding box center [195, 117] width 55 height 23
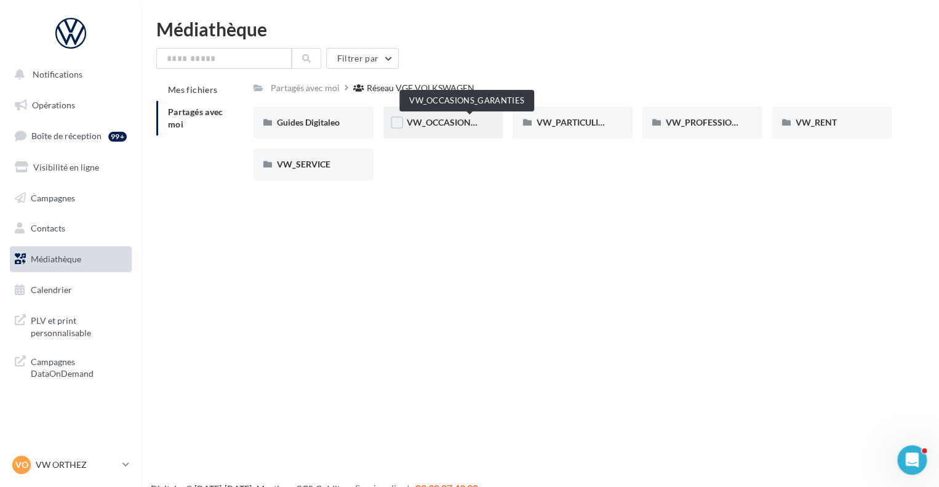
click at [426, 122] on span "VW_OCCASIONS_GARANTIES" at bounding box center [467, 122] width 121 height 10
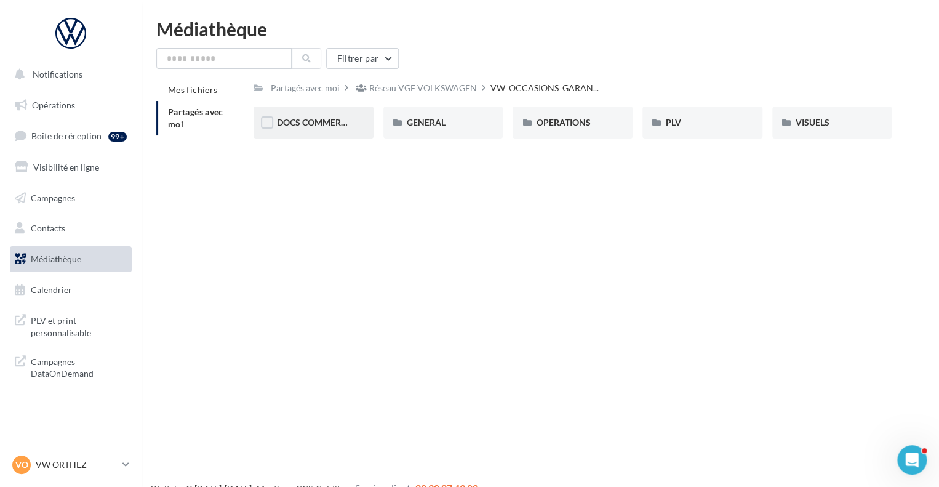
click at [341, 117] on div "DOCS COMMERCIAUX" at bounding box center [313, 122] width 73 height 12
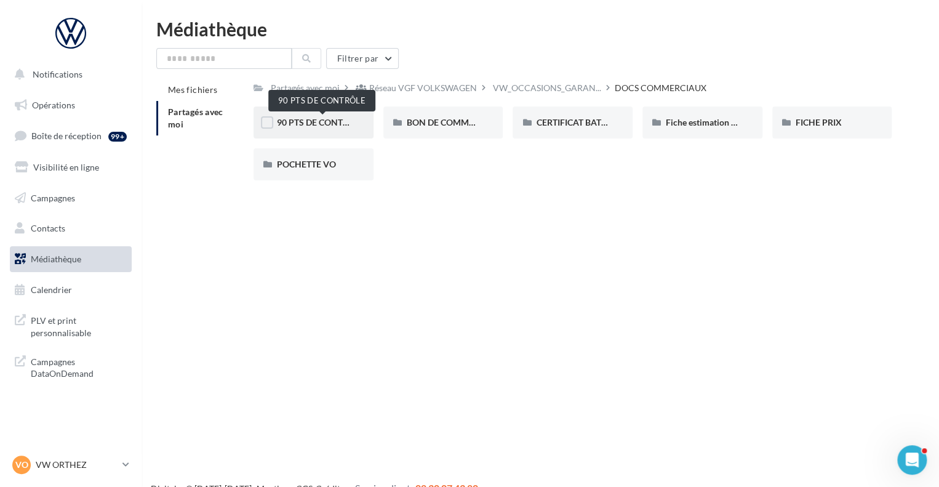
click at [348, 119] on span "90 PTS DE CONTRÔLE" at bounding box center [320, 122] width 87 height 10
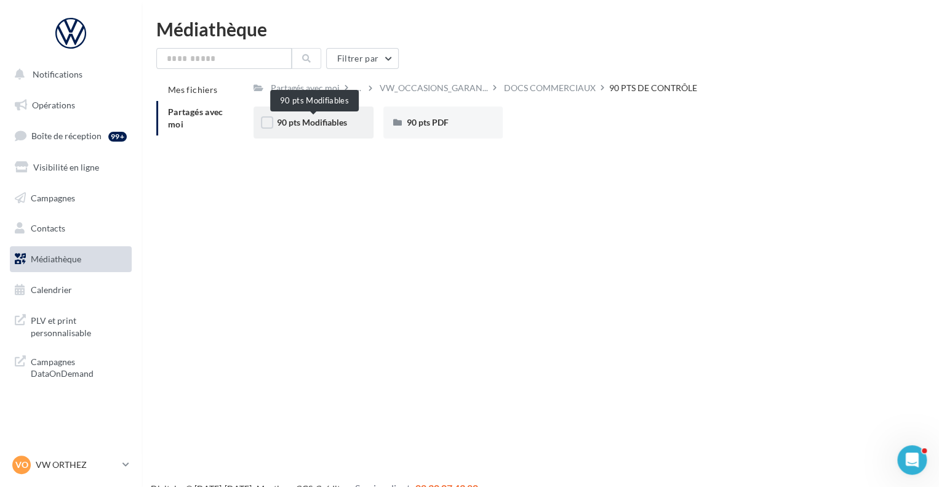
click at [297, 118] on span "90 pts Modifiables" at bounding box center [312, 122] width 70 height 10
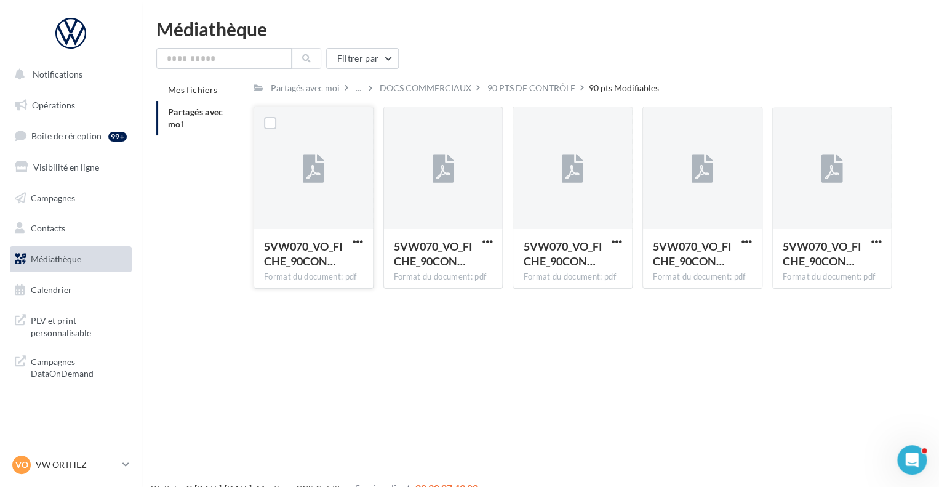
click at [308, 185] on div at bounding box center [314, 169] width 22 height 41
click at [363, 241] on button "button" at bounding box center [357, 242] width 15 height 12
click at [317, 265] on button "Télécharger" at bounding box center [304, 266] width 123 height 32
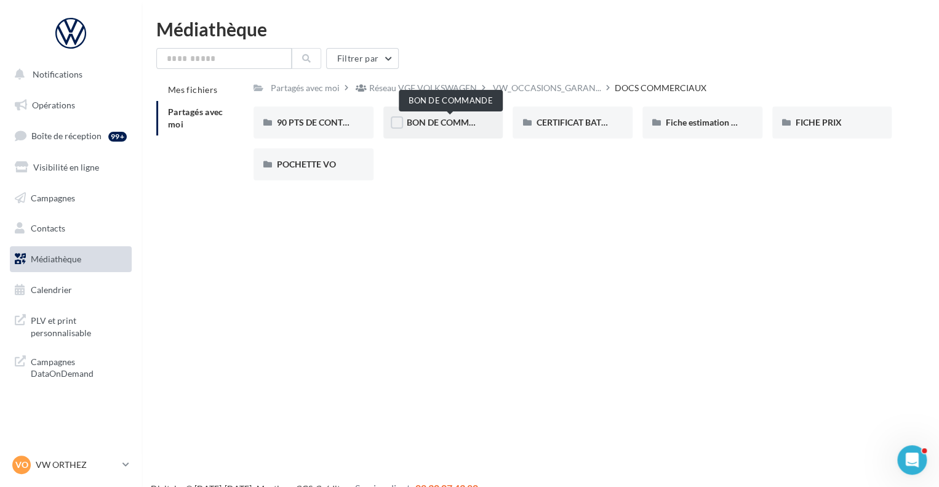
click at [428, 121] on span "BON DE COMMANDE" at bounding box center [450, 122] width 86 height 10
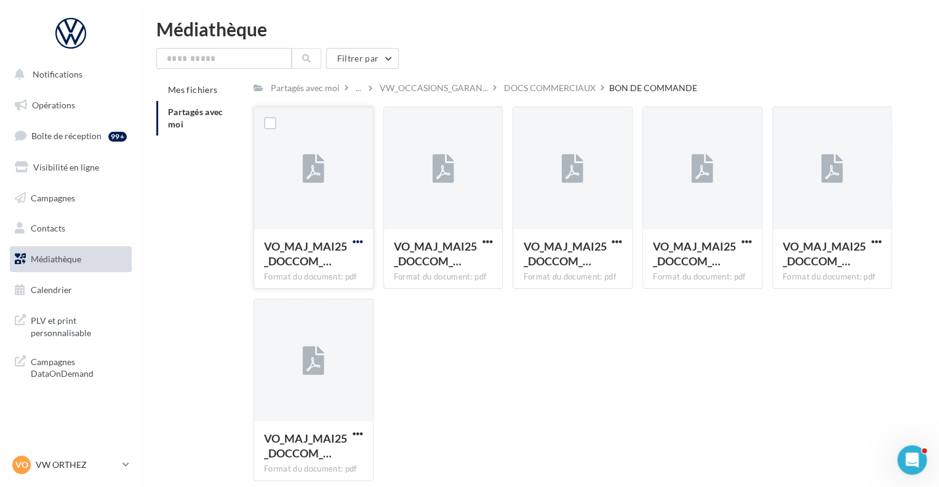
click at [360, 241] on span "button" at bounding box center [358, 241] width 10 height 10
click at [322, 268] on button "Télécharger" at bounding box center [304, 266] width 123 height 32
click at [488, 241] on span "button" at bounding box center [487, 241] width 10 height 10
click at [433, 261] on button "Télécharger" at bounding box center [433, 266] width 123 height 32
click at [619, 238] on span "button" at bounding box center [617, 241] width 10 height 10
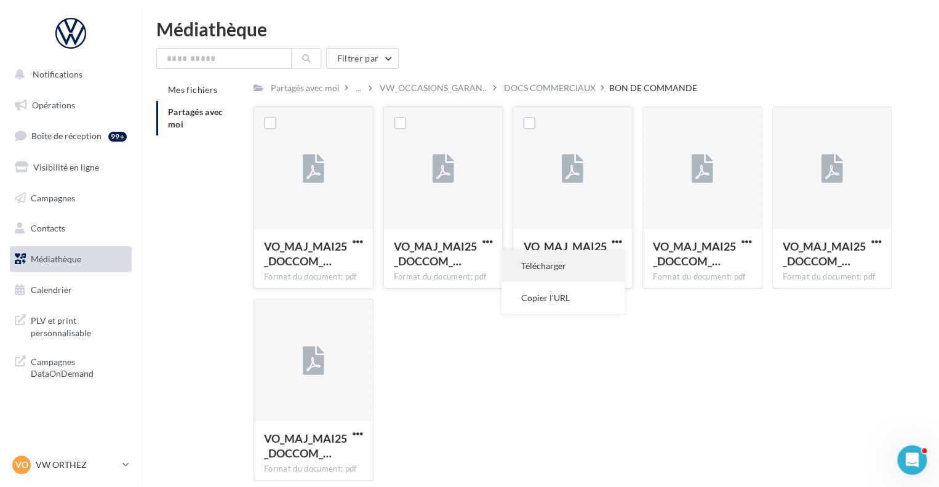
click at [574, 265] on button "Télécharger" at bounding box center [563, 266] width 123 height 32
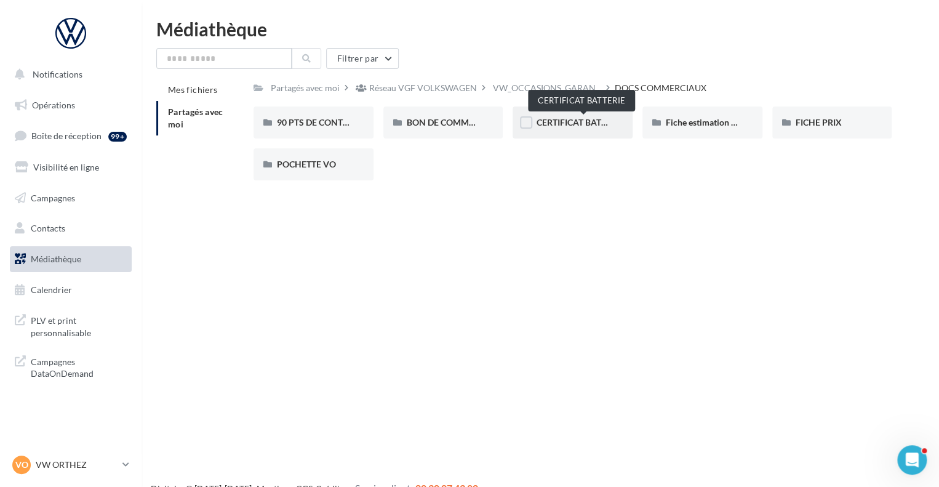
click at [585, 121] on span "CERTIFICAT BATTERIE" at bounding box center [579, 122] width 87 height 10
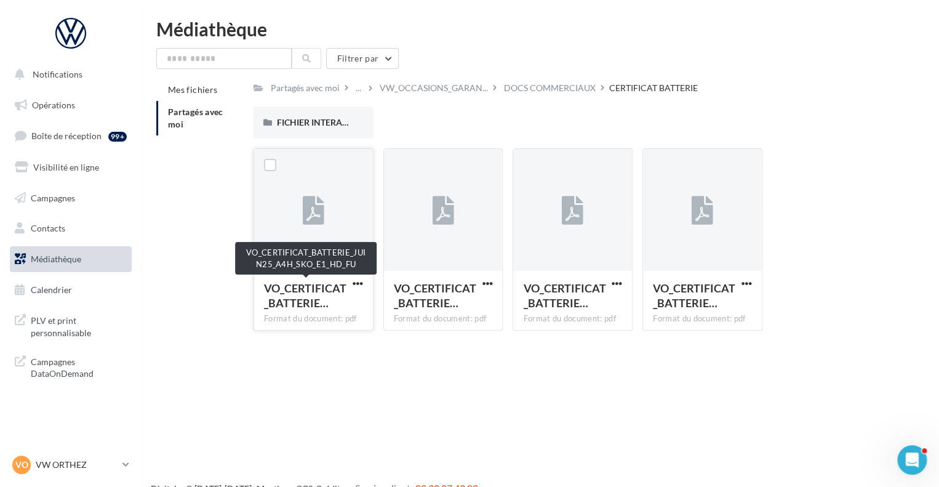
click at [295, 292] on span "VO_CERTIFICAT_BATTERIE…" at bounding box center [305, 295] width 82 height 28
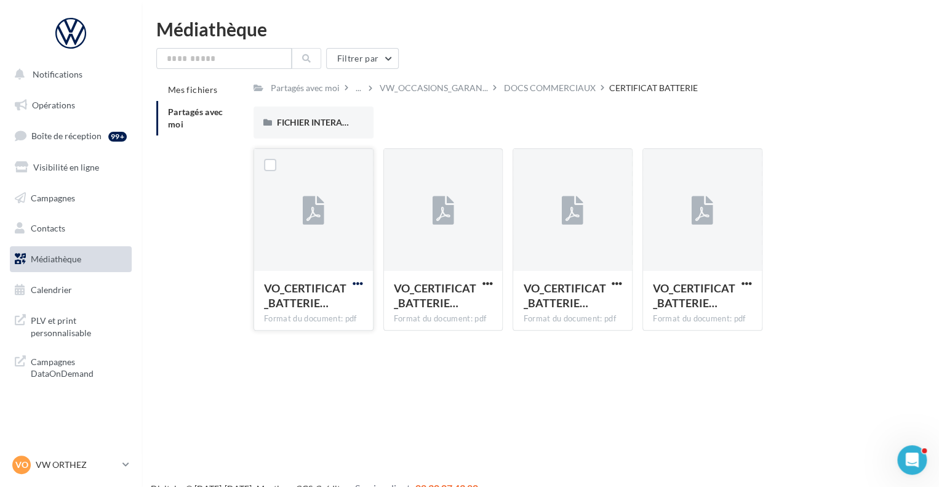
click at [358, 282] on span "button" at bounding box center [358, 283] width 10 height 10
click at [304, 301] on button "Télécharger" at bounding box center [304, 308] width 123 height 32
click at [486, 286] on span "button" at bounding box center [487, 283] width 10 height 10
click at [436, 305] on button "Télécharger" at bounding box center [433, 308] width 123 height 32
click at [615, 283] on span "button" at bounding box center [617, 283] width 10 height 10
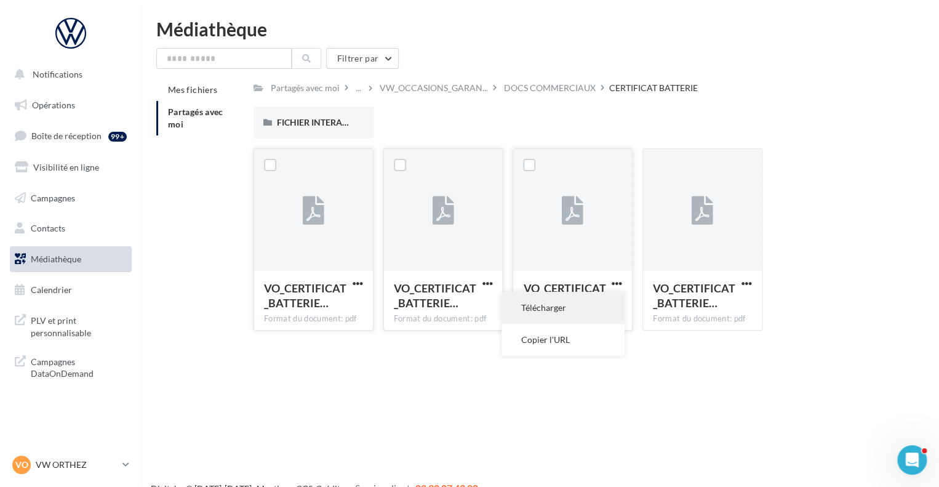
click at [568, 304] on button "Télécharger" at bounding box center [563, 308] width 123 height 32
click at [749, 284] on span "button" at bounding box center [747, 283] width 10 height 10
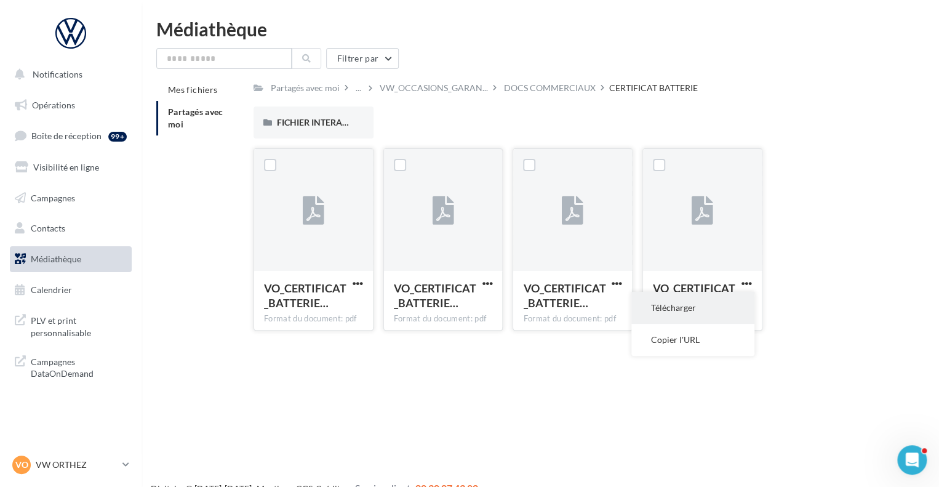
click at [721, 307] on button "Télécharger" at bounding box center [693, 308] width 123 height 32
click at [576, 92] on div "DOCS COMMERCIAUX" at bounding box center [550, 88] width 92 height 12
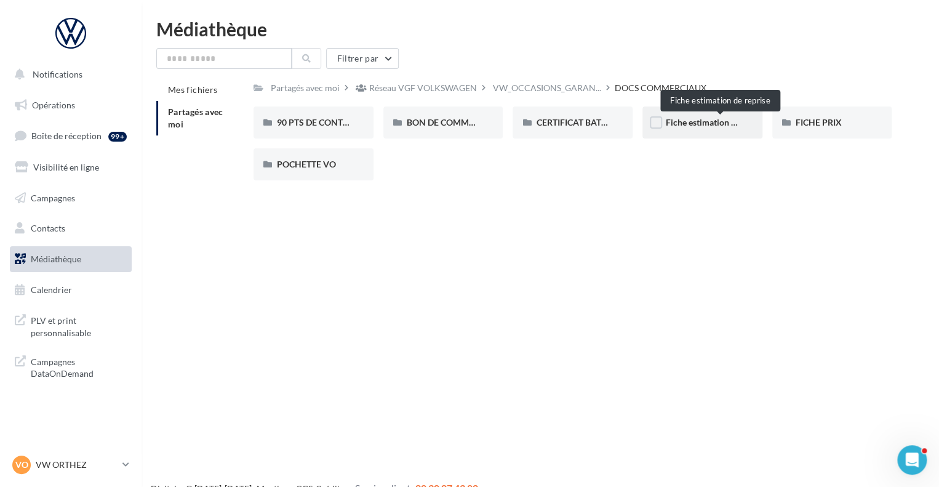
click at [720, 127] on span "Fiche estimation de reprise" at bounding box center [717, 122] width 103 height 10
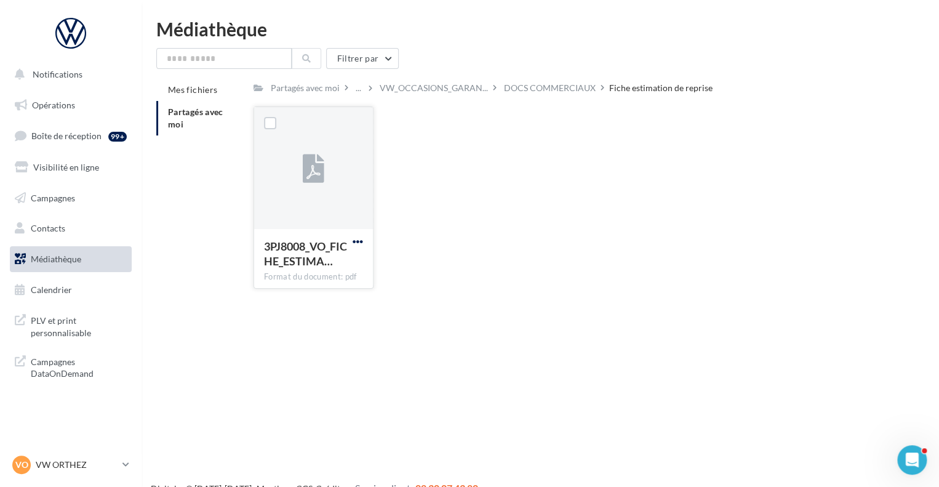
click at [359, 243] on span "button" at bounding box center [358, 241] width 10 height 10
click at [347, 257] on button "Télécharger" at bounding box center [304, 266] width 123 height 32
click at [564, 88] on div "DOCS COMMERCIAUX" at bounding box center [550, 88] width 92 height 12
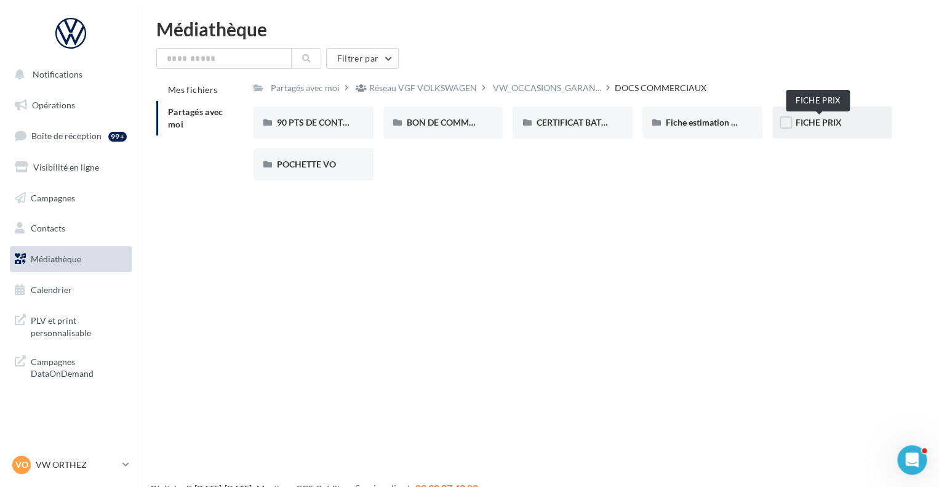
click at [829, 119] on span "FICHE PRIX" at bounding box center [819, 122] width 46 height 10
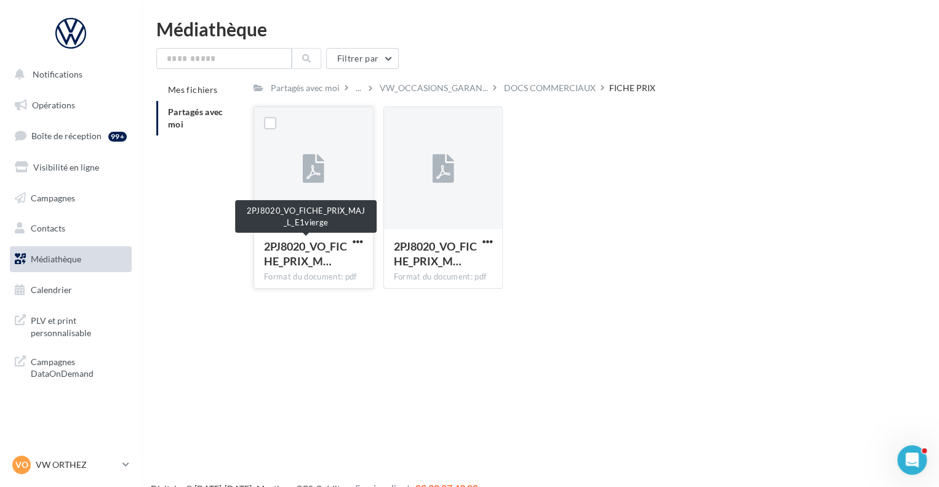
click at [305, 253] on div "2PJ8020_VO_FICHE_PRIX_M…" at bounding box center [306, 254] width 84 height 30
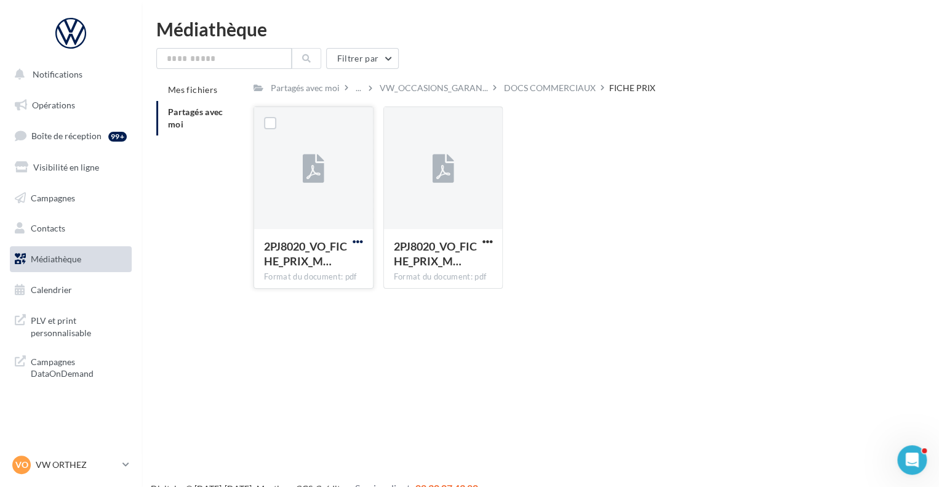
click at [359, 243] on span "button" at bounding box center [358, 241] width 10 height 10
click at [340, 257] on button "Télécharger" at bounding box center [304, 266] width 123 height 32
click at [492, 239] on span "button" at bounding box center [487, 241] width 10 height 10
click at [453, 261] on button "Télécharger" at bounding box center [433, 266] width 123 height 32
click at [569, 86] on div "DOCS COMMERCIAUX" at bounding box center [550, 88] width 92 height 12
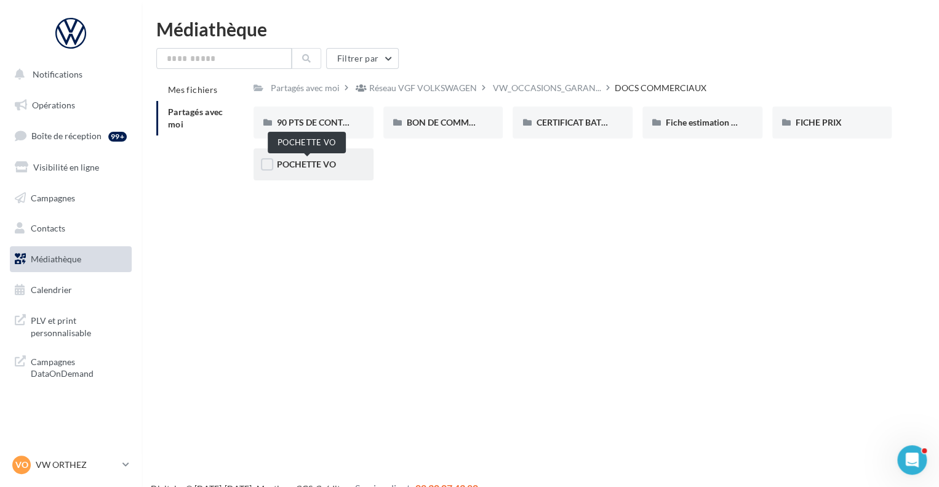
click at [308, 164] on span "POCHETTE VO" at bounding box center [306, 164] width 59 height 10
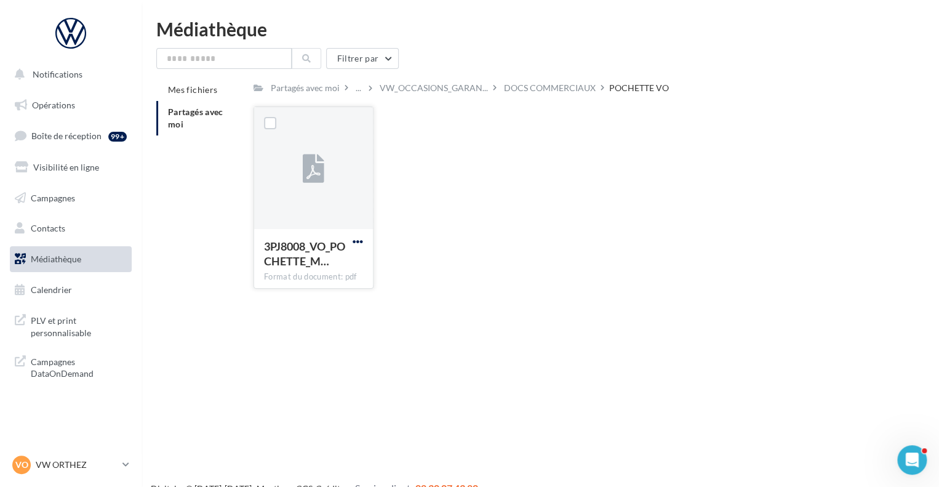
click at [355, 241] on span "button" at bounding box center [358, 241] width 10 height 10
click at [337, 255] on button "Télécharger" at bounding box center [304, 266] width 123 height 32
click at [431, 87] on span "VW_OCCASIONS_GARAN..." at bounding box center [434, 88] width 108 height 12
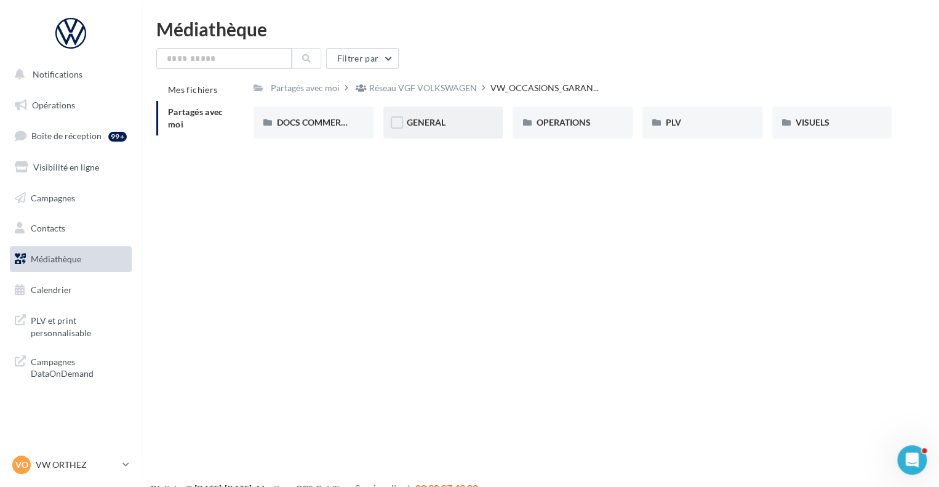
click at [431, 116] on div "GENERAL" at bounding box center [443, 122] width 73 height 12
click at [327, 123] on div "Charte VO" at bounding box center [313, 122] width 73 height 12
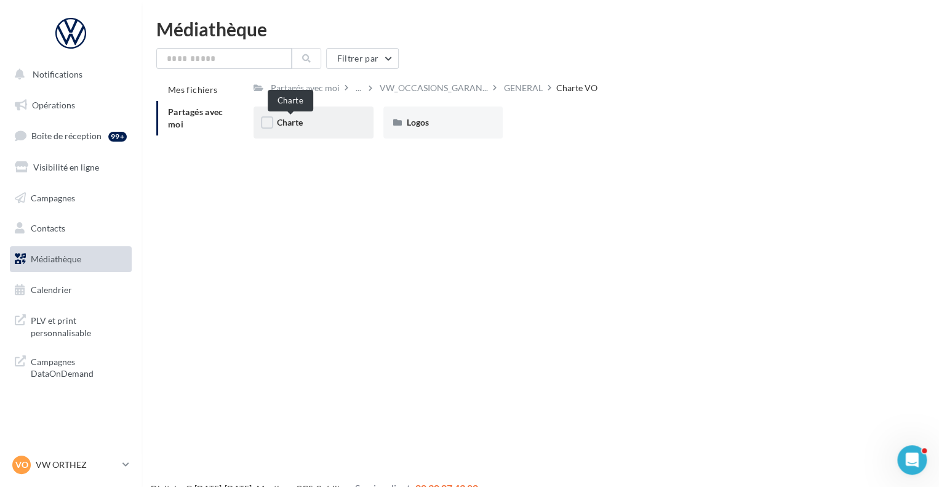
click at [295, 123] on span "Charte" at bounding box center [290, 122] width 26 height 10
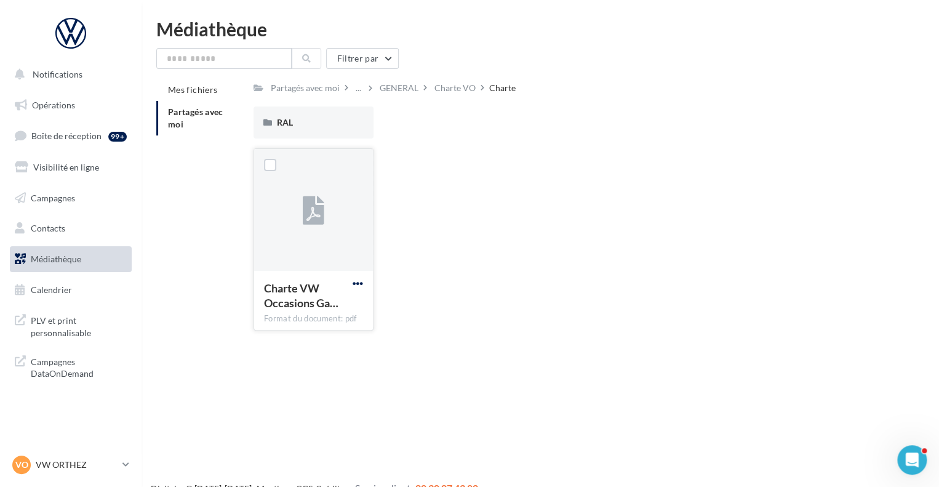
click at [357, 279] on span "button" at bounding box center [358, 283] width 10 height 10
click at [346, 297] on button "Télécharger" at bounding box center [304, 308] width 123 height 32
click at [861, 137] on div "RAL RAL" at bounding box center [578, 127] width 648 height 42
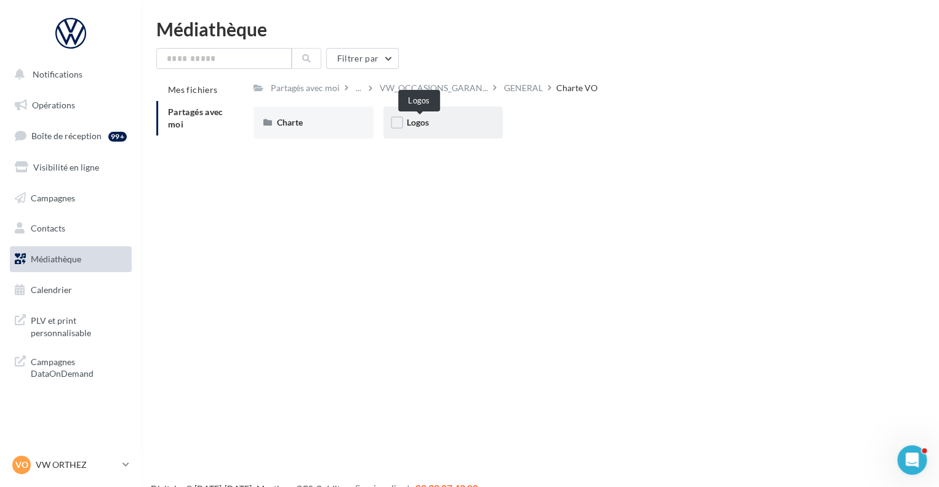
click at [425, 123] on span "Logos" at bounding box center [418, 122] width 22 height 10
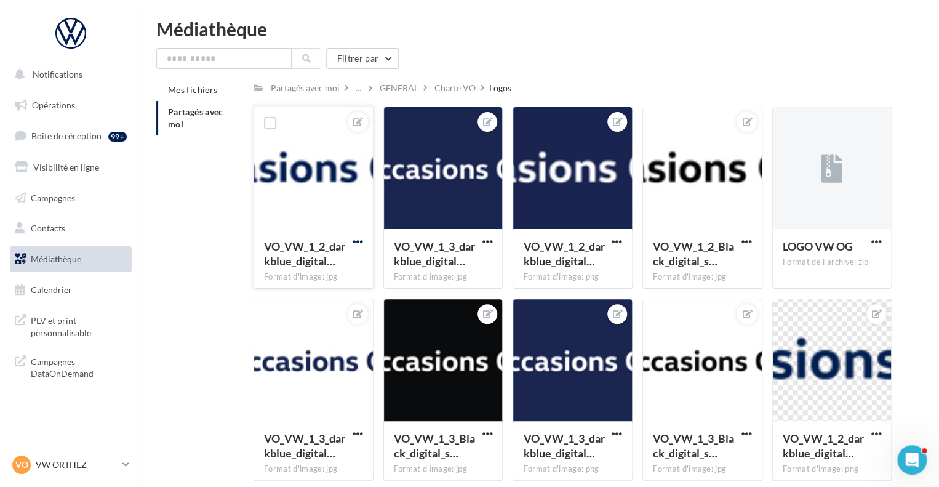
click at [355, 240] on span "button" at bounding box center [358, 241] width 10 height 10
click at [321, 292] on button "Télécharger" at bounding box center [301, 298] width 130 height 32
click at [462, 89] on div "Charte VO" at bounding box center [455, 88] width 41 height 12
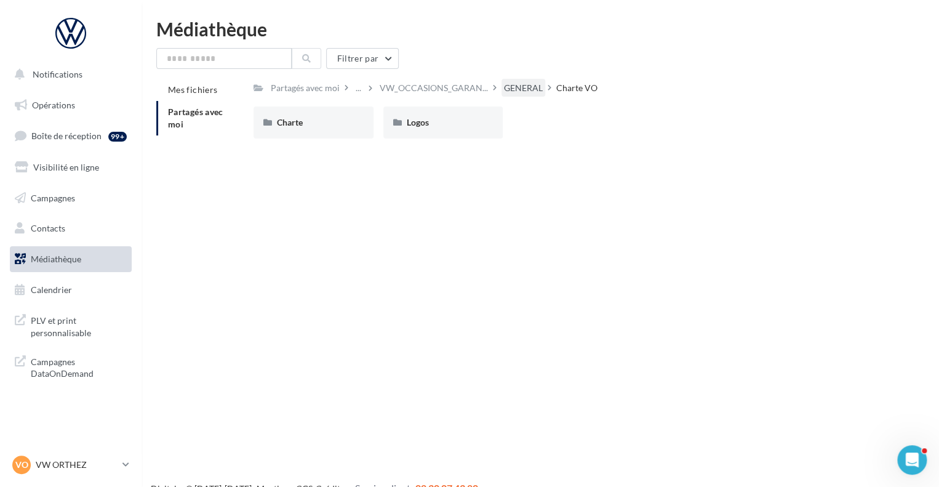
click at [543, 97] on div "GENERAL" at bounding box center [524, 88] width 44 height 18
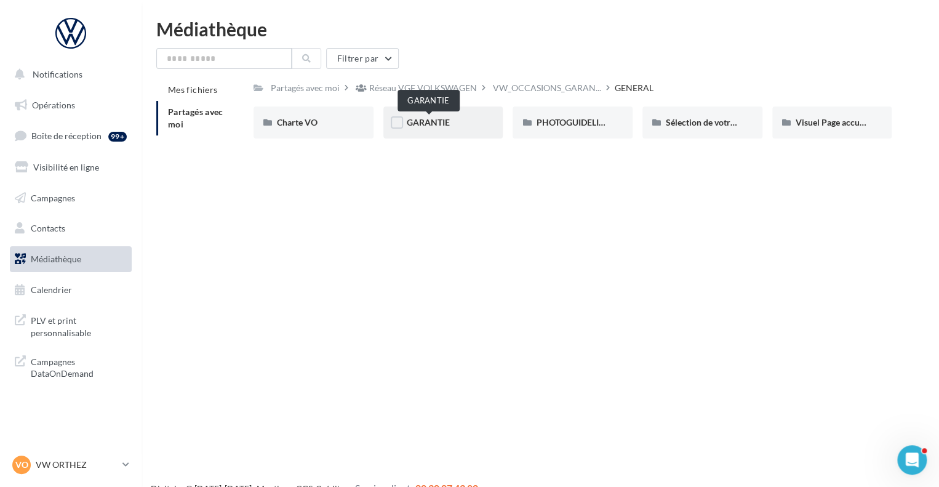
click at [430, 121] on span "GARANTIE" at bounding box center [428, 122] width 43 height 10
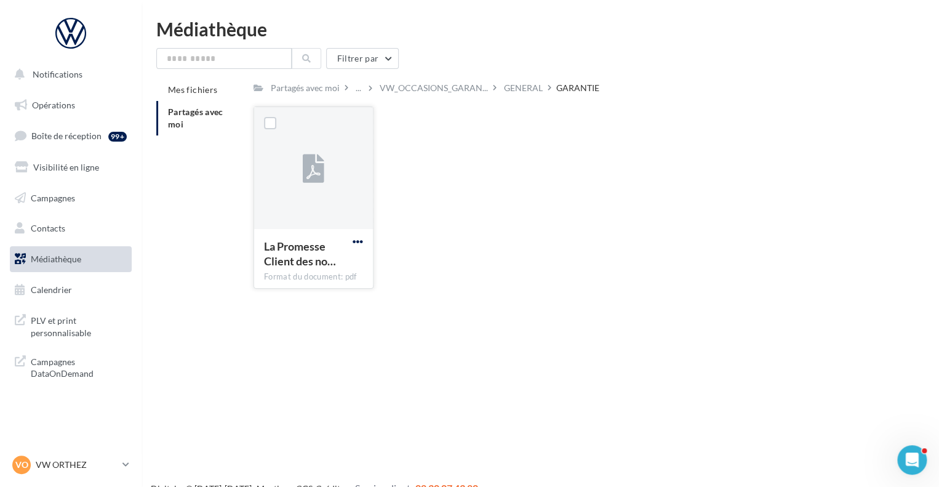
click at [356, 241] on span "button" at bounding box center [358, 241] width 10 height 10
click at [329, 262] on button "Télécharger" at bounding box center [304, 266] width 123 height 32
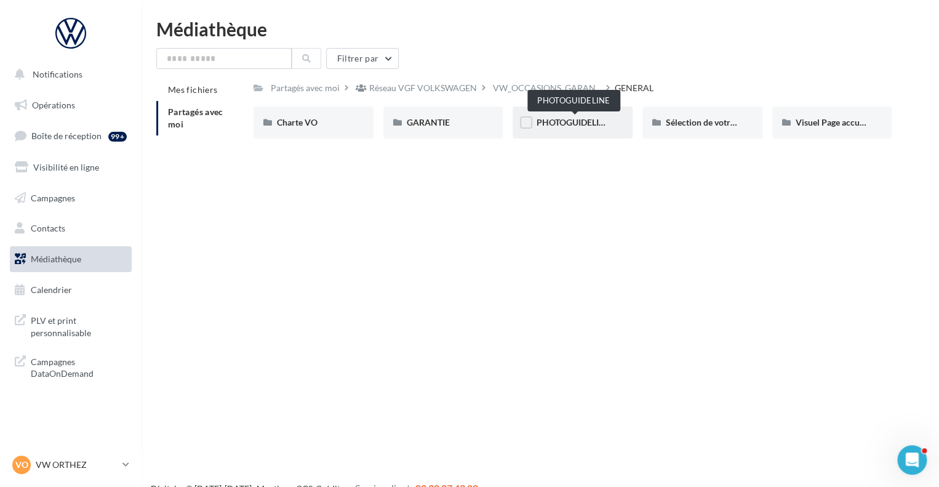
click at [574, 121] on span "PHOTOGUIDELINE" at bounding box center [573, 122] width 74 height 10
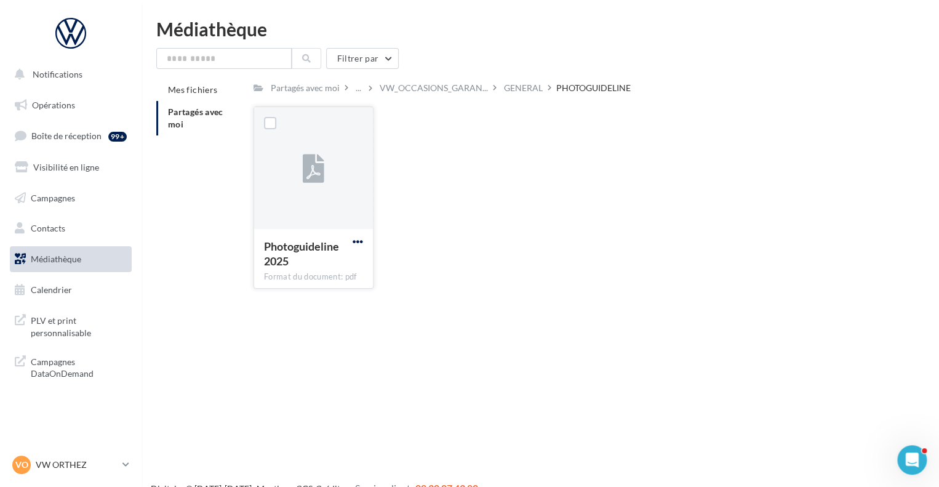
click at [356, 239] on span "button" at bounding box center [358, 241] width 10 height 10
click at [332, 263] on button "Télécharger" at bounding box center [304, 266] width 123 height 32
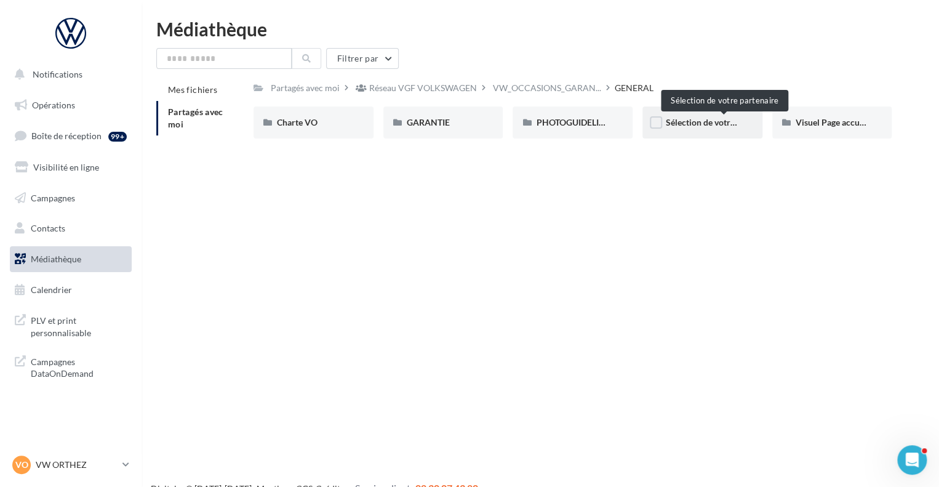
click at [683, 122] on span "Sélection de votre partenaire" at bounding box center [721, 122] width 111 height 10
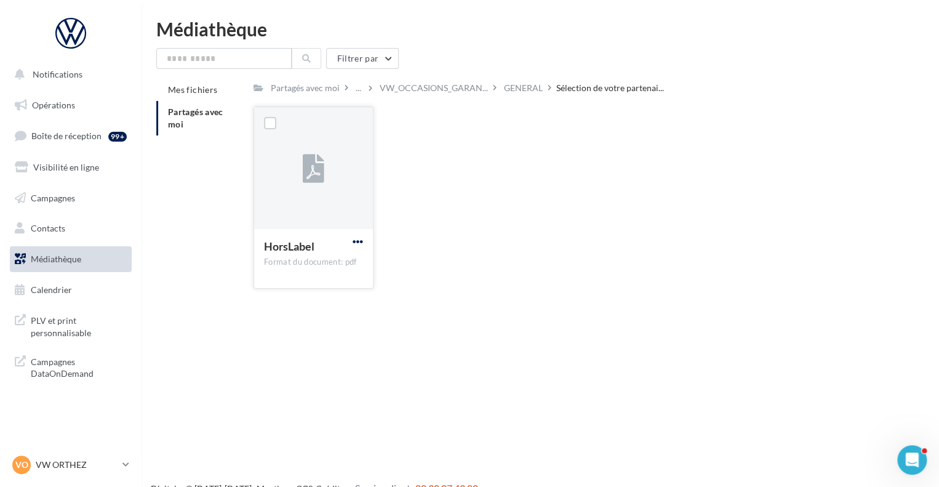
click at [357, 238] on span "button" at bounding box center [358, 241] width 10 height 10
click at [350, 251] on button "Télécharger" at bounding box center [304, 266] width 123 height 32
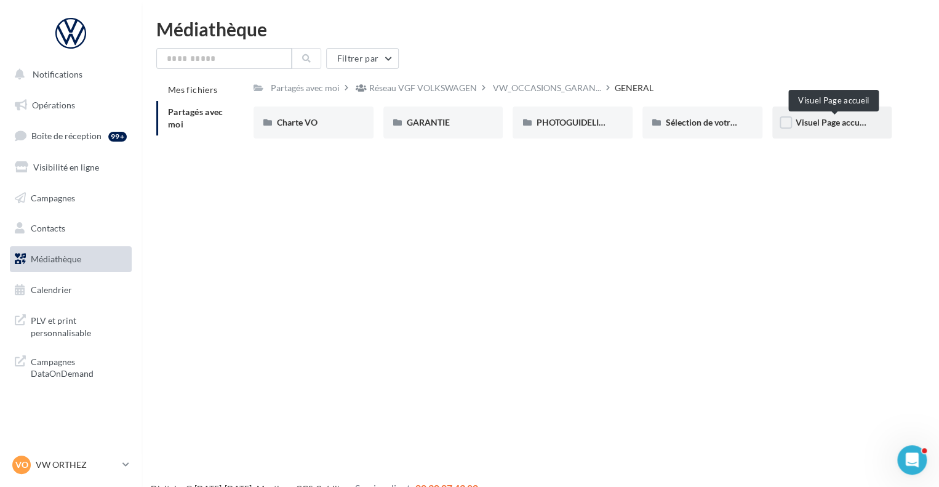
click at [831, 122] on span "Visuel Page accueil" at bounding box center [832, 122] width 73 height 10
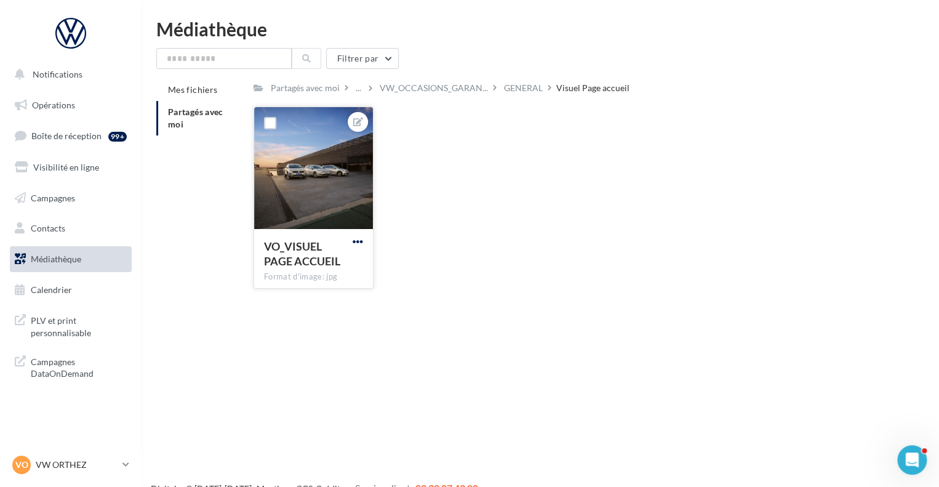
click at [359, 243] on span "button" at bounding box center [358, 241] width 10 height 10
click at [324, 295] on button "Télécharger" at bounding box center [301, 298] width 130 height 32
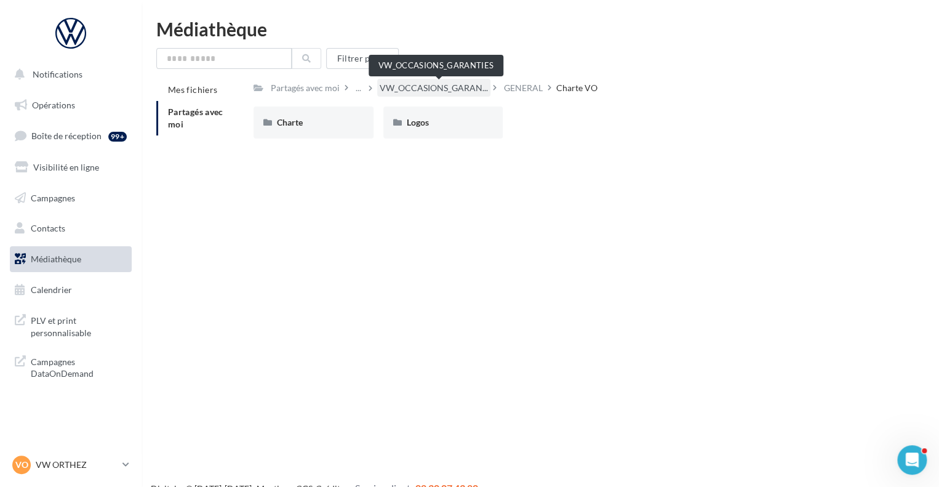
click at [457, 88] on span "VW_OCCASIONS_GARAN..." at bounding box center [434, 88] width 108 height 12
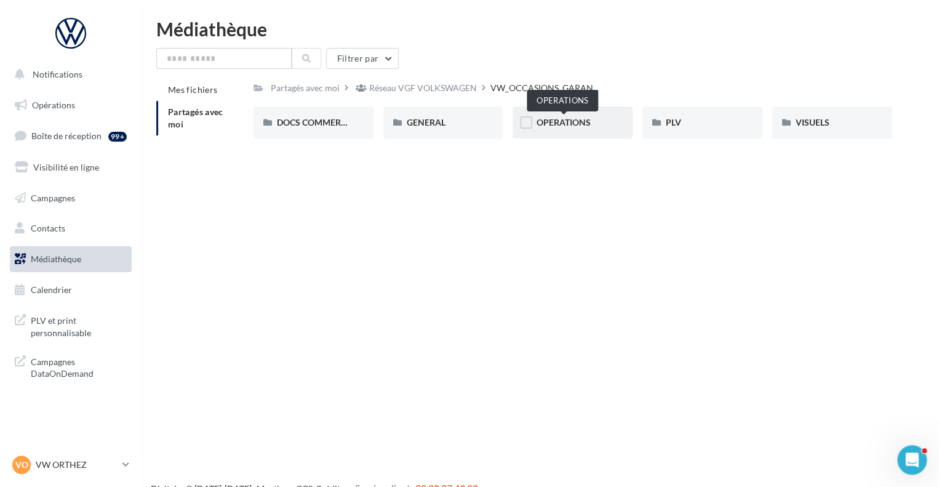
click at [579, 121] on span "OPERATIONS" at bounding box center [563, 122] width 54 height 10
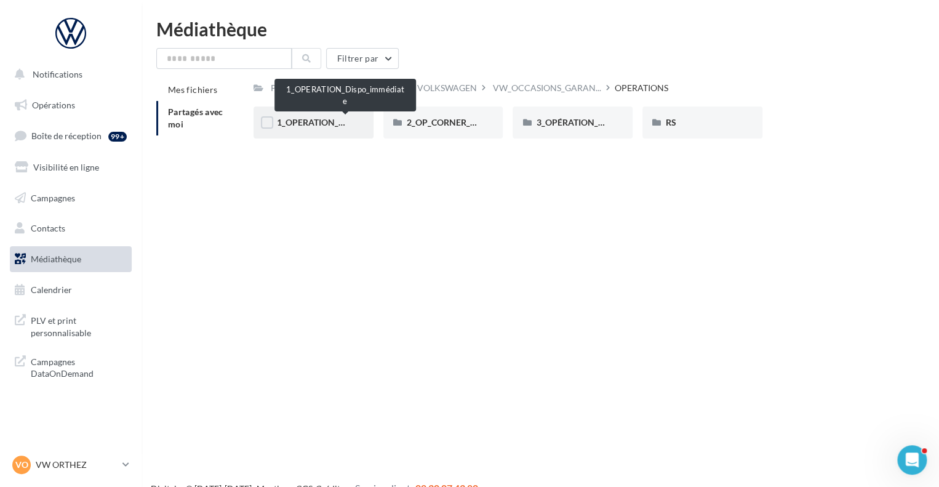
click at [300, 125] on span "1_OPERATION_Dispo_immédiate" at bounding box center [341, 122] width 128 height 10
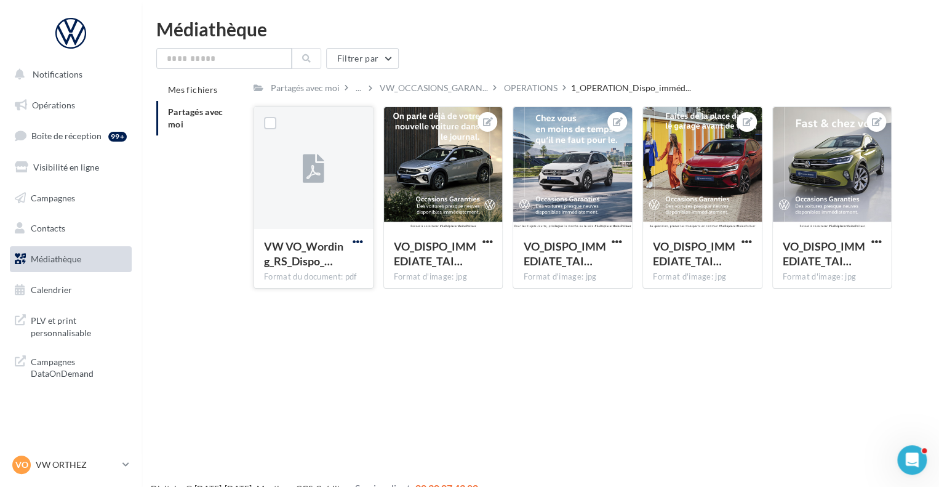
click at [359, 239] on span "button" at bounding box center [358, 241] width 10 height 10
click at [329, 260] on button "Télécharger" at bounding box center [304, 266] width 123 height 32
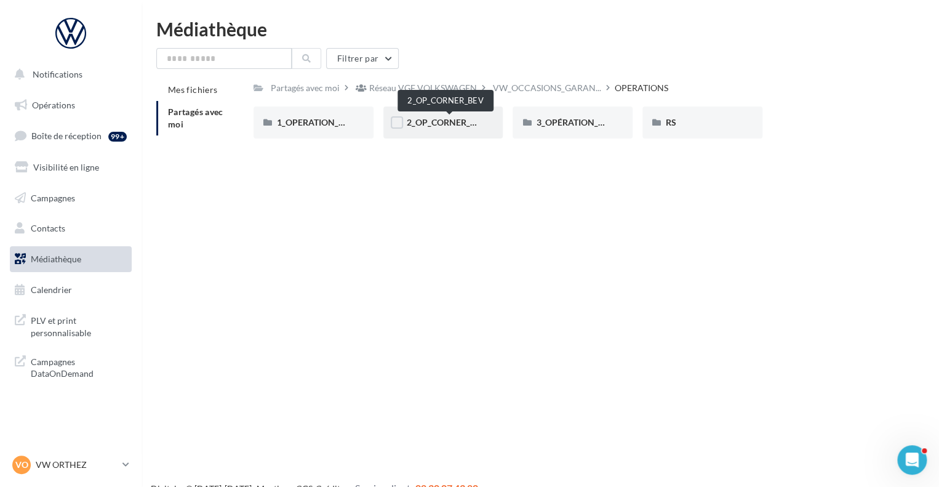
click at [441, 120] on span "2_OP_CORNER_BEV" at bounding box center [447, 122] width 80 height 10
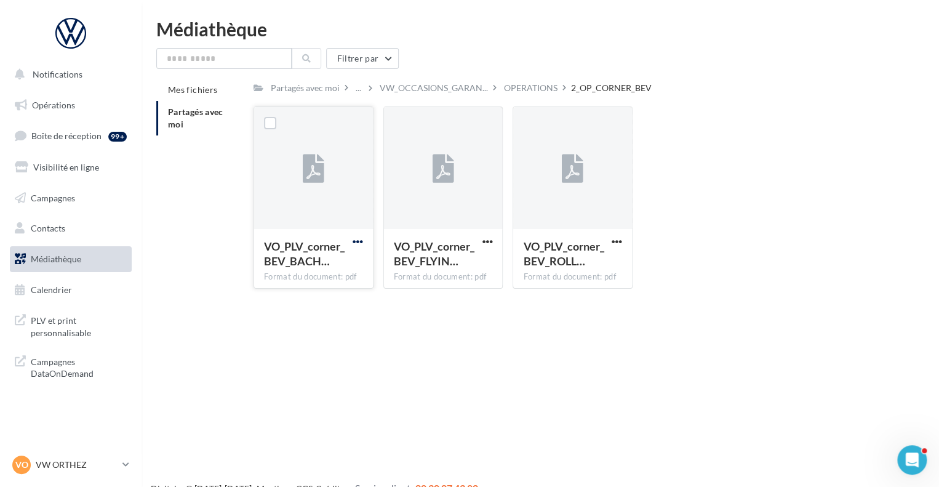
click at [359, 239] on span "button" at bounding box center [358, 241] width 10 height 10
click at [320, 273] on button "Télécharger" at bounding box center [304, 266] width 123 height 32
click at [550, 84] on div "OPERATIONS" at bounding box center [531, 88] width 54 height 12
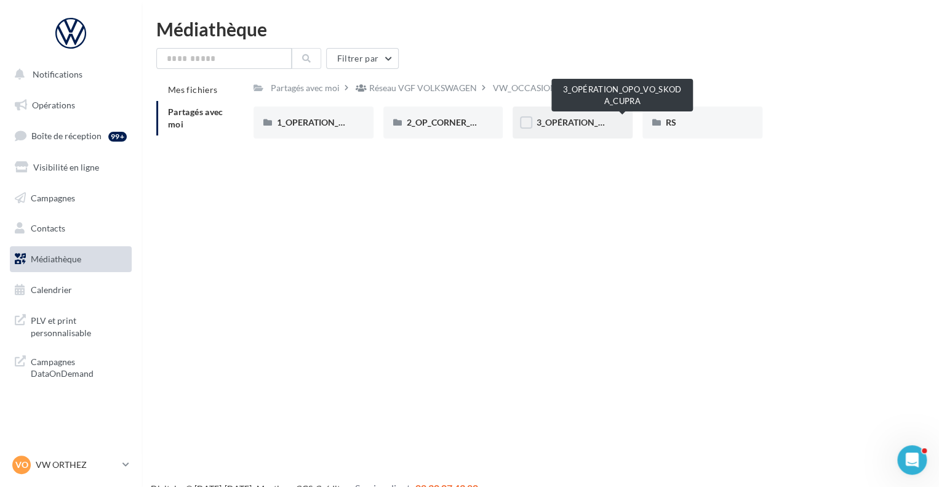
click at [549, 121] on span "3_OPÉRATION_OPO_VO_SKODA_CUPRA" at bounding box center [618, 122] width 164 height 10
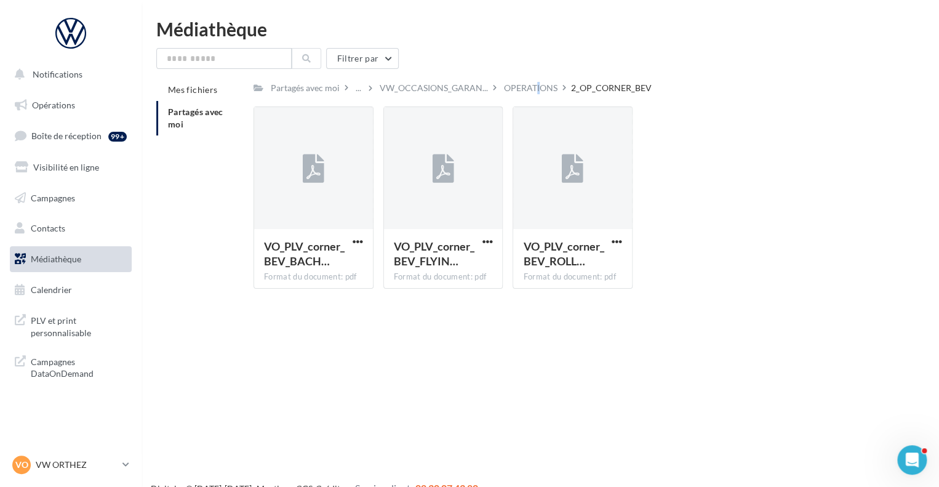
click at [533, 86] on div "OPERATIONS" at bounding box center [531, 88] width 54 height 12
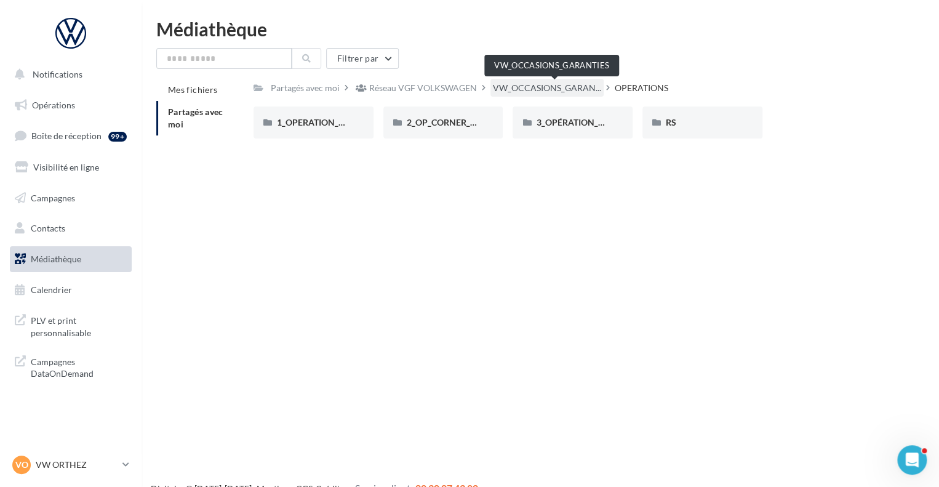
click at [532, 86] on span "VW_OCCASIONS_GARAN..." at bounding box center [547, 88] width 108 height 12
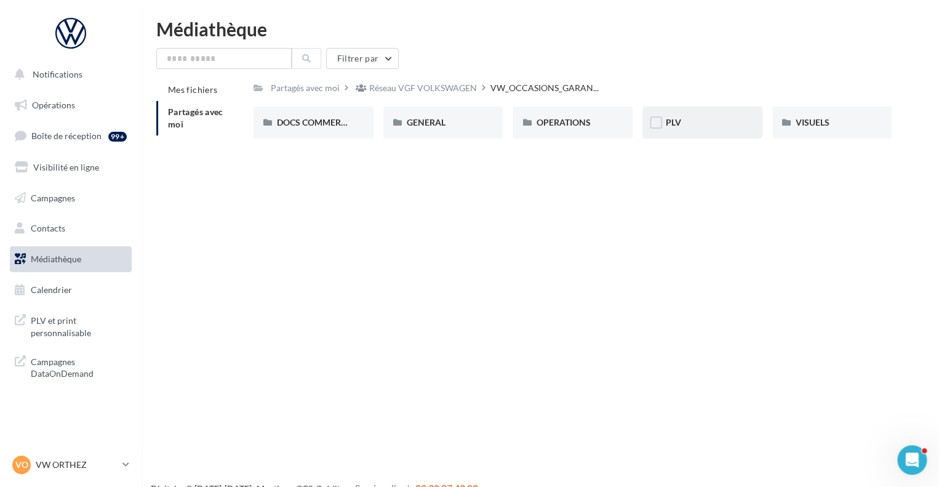
click at [673, 128] on div "PLV" at bounding box center [702, 122] width 73 height 12
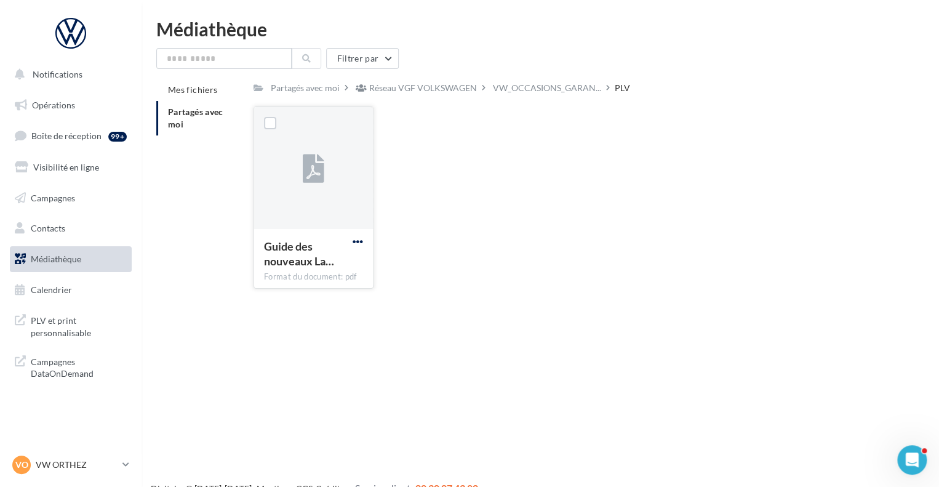
click at [358, 242] on span "button" at bounding box center [358, 241] width 10 height 10
click at [325, 260] on button "Télécharger" at bounding box center [304, 266] width 123 height 32
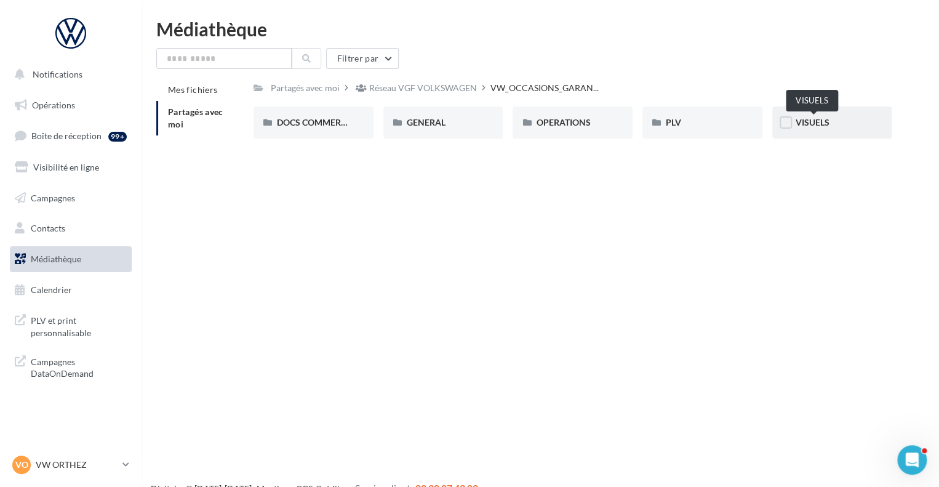
click at [823, 124] on span "VISUELS" at bounding box center [813, 122] width 34 height 10
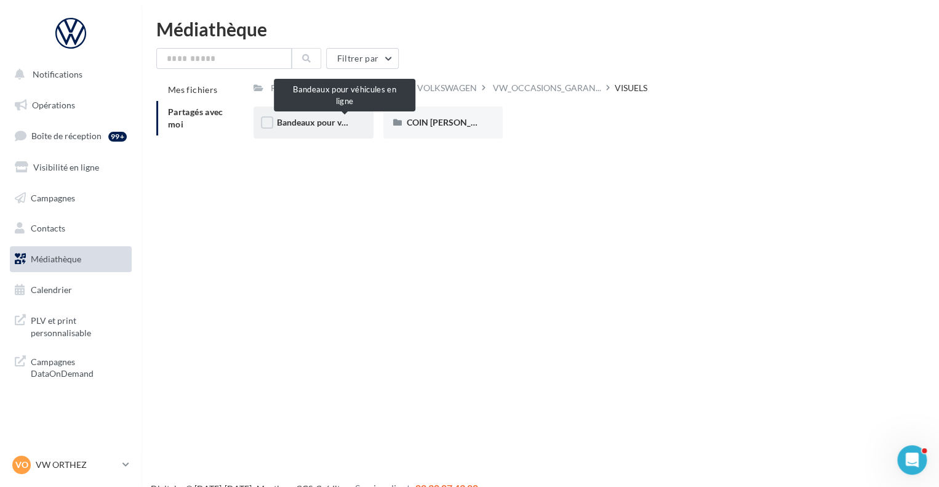
click at [318, 119] on span "Bandeaux pour véhicules en ligne" at bounding box center [340, 122] width 127 height 10
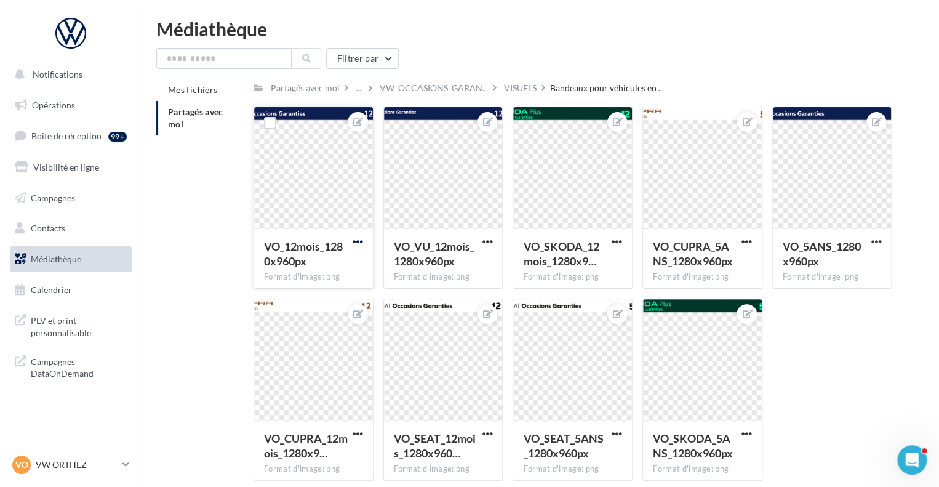
click at [353, 243] on span "button" at bounding box center [358, 241] width 10 height 10
click at [319, 299] on button "Télécharger" at bounding box center [301, 298] width 130 height 32
click at [490, 243] on span "button" at bounding box center [487, 241] width 10 height 10
click at [449, 293] on button "Télécharger" at bounding box center [430, 298] width 130 height 32
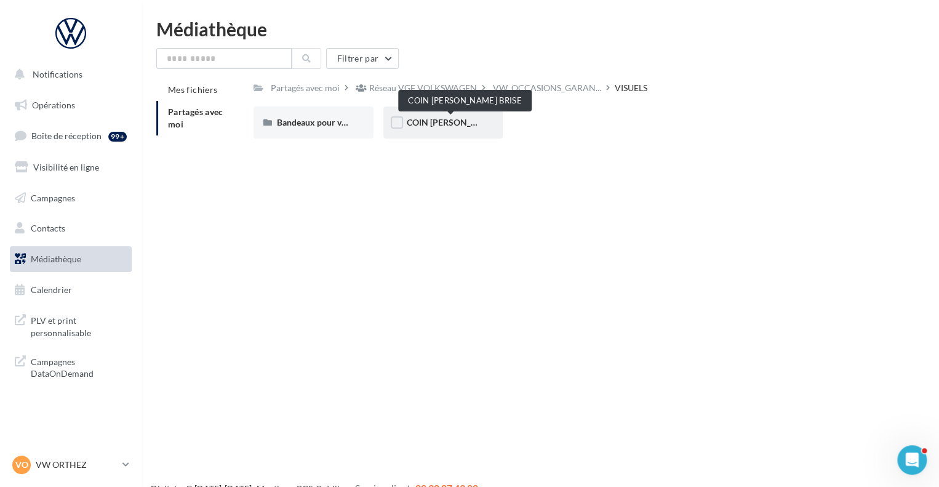
click at [438, 119] on span "COIN [PERSON_NAME] BRISE" at bounding box center [466, 122] width 118 height 10
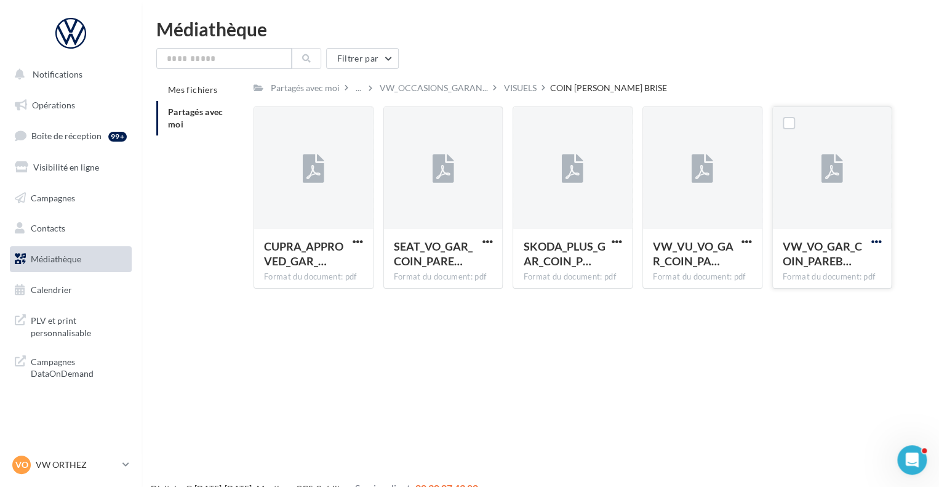
click at [877, 243] on span "button" at bounding box center [876, 241] width 10 height 10
click at [837, 259] on button "Télécharger" at bounding box center [822, 266] width 123 height 32
click at [744, 243] on span "button" at bounding box center [747, 241] width 10 height 10
click at [684, 265] on button "Télécharger" at bounding box center [693, 266] width 123 height 32
